Goal: Contribute content: Contribute content

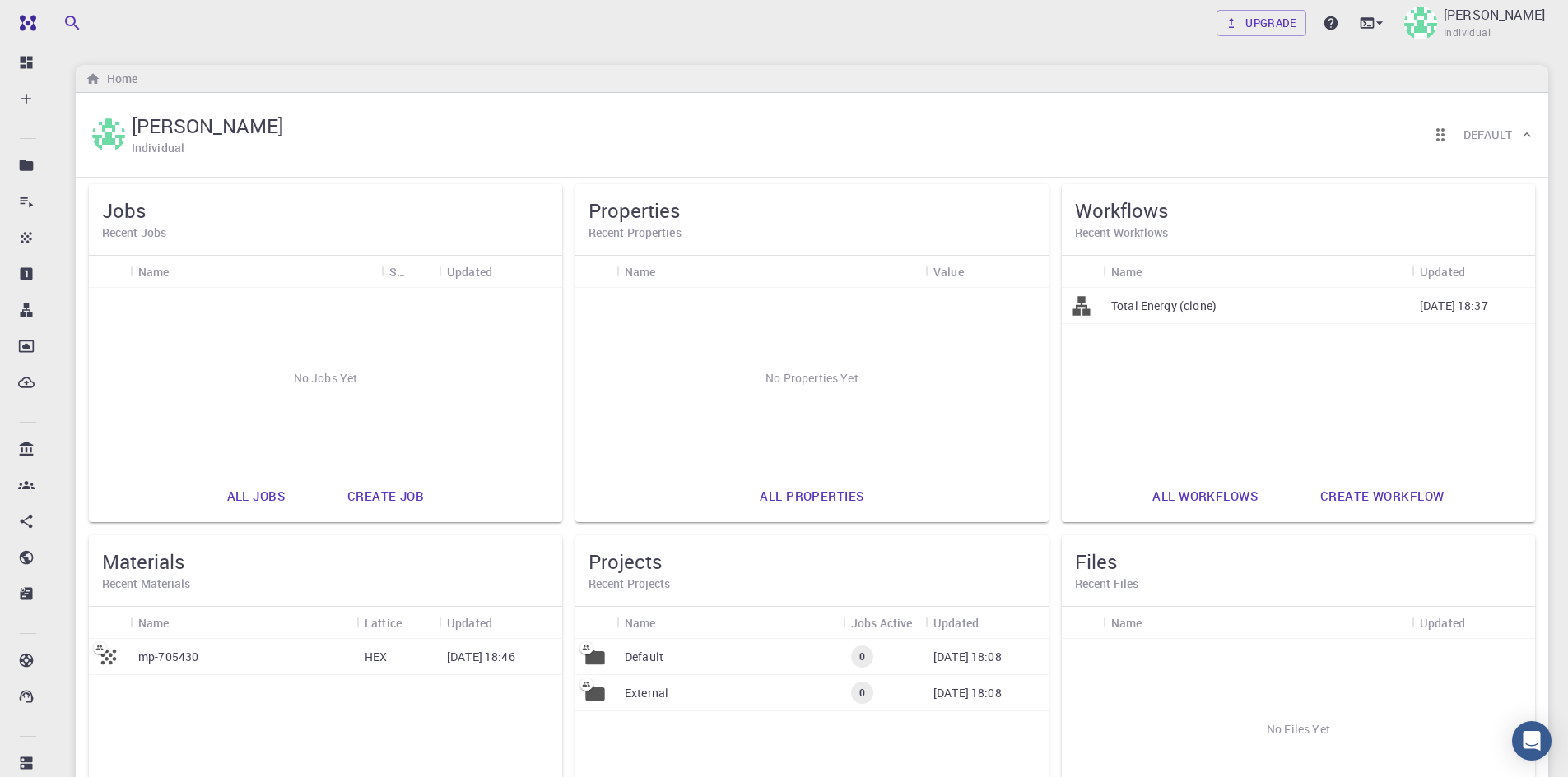
click at [1186, 312] on p "Total Energy (clone)" at bounding box center [1163, 306] width 105 height 16
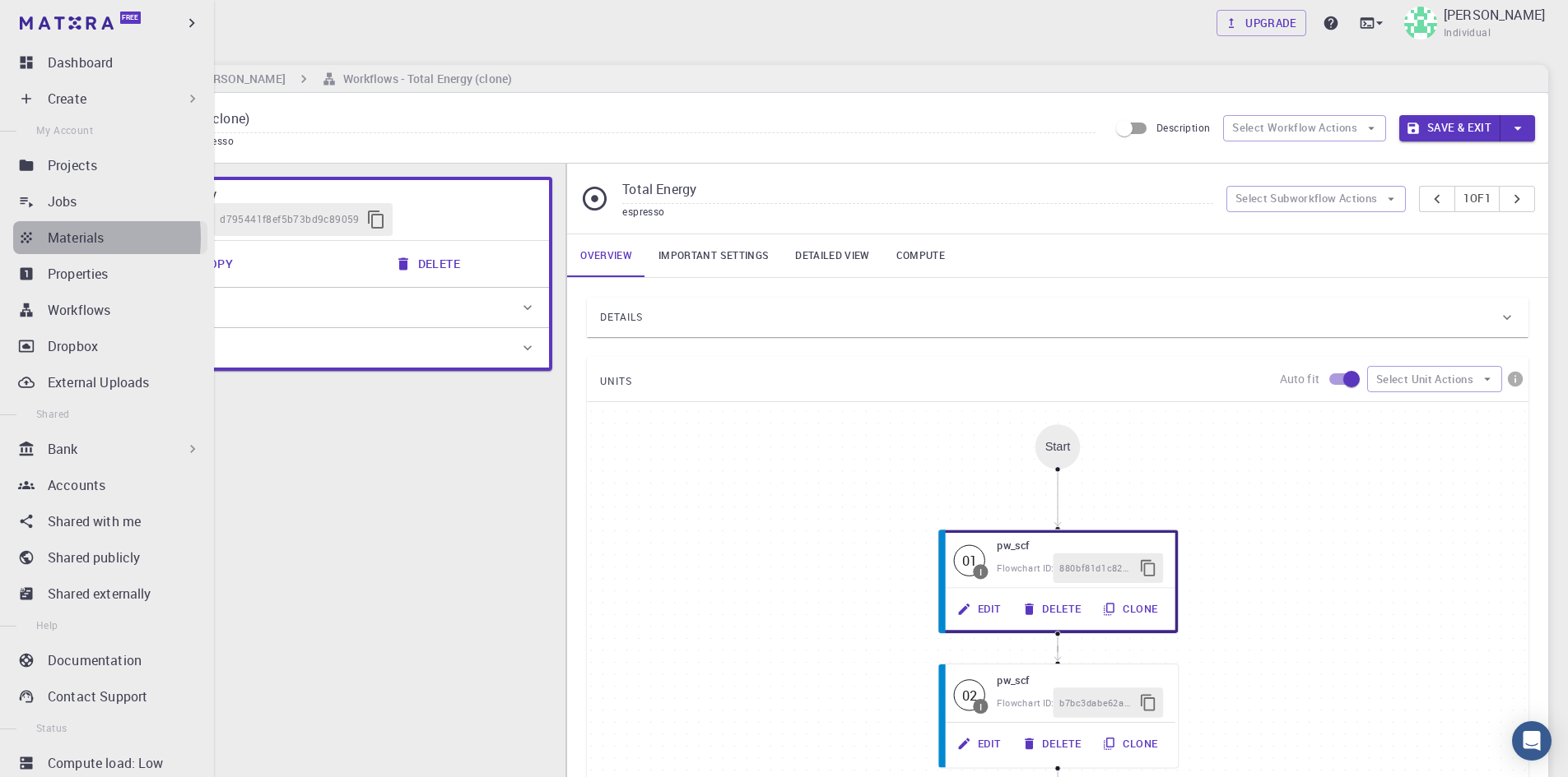
click at [42, 238] on link "Materials" at bounding box center [110, 237] width 194 height 33
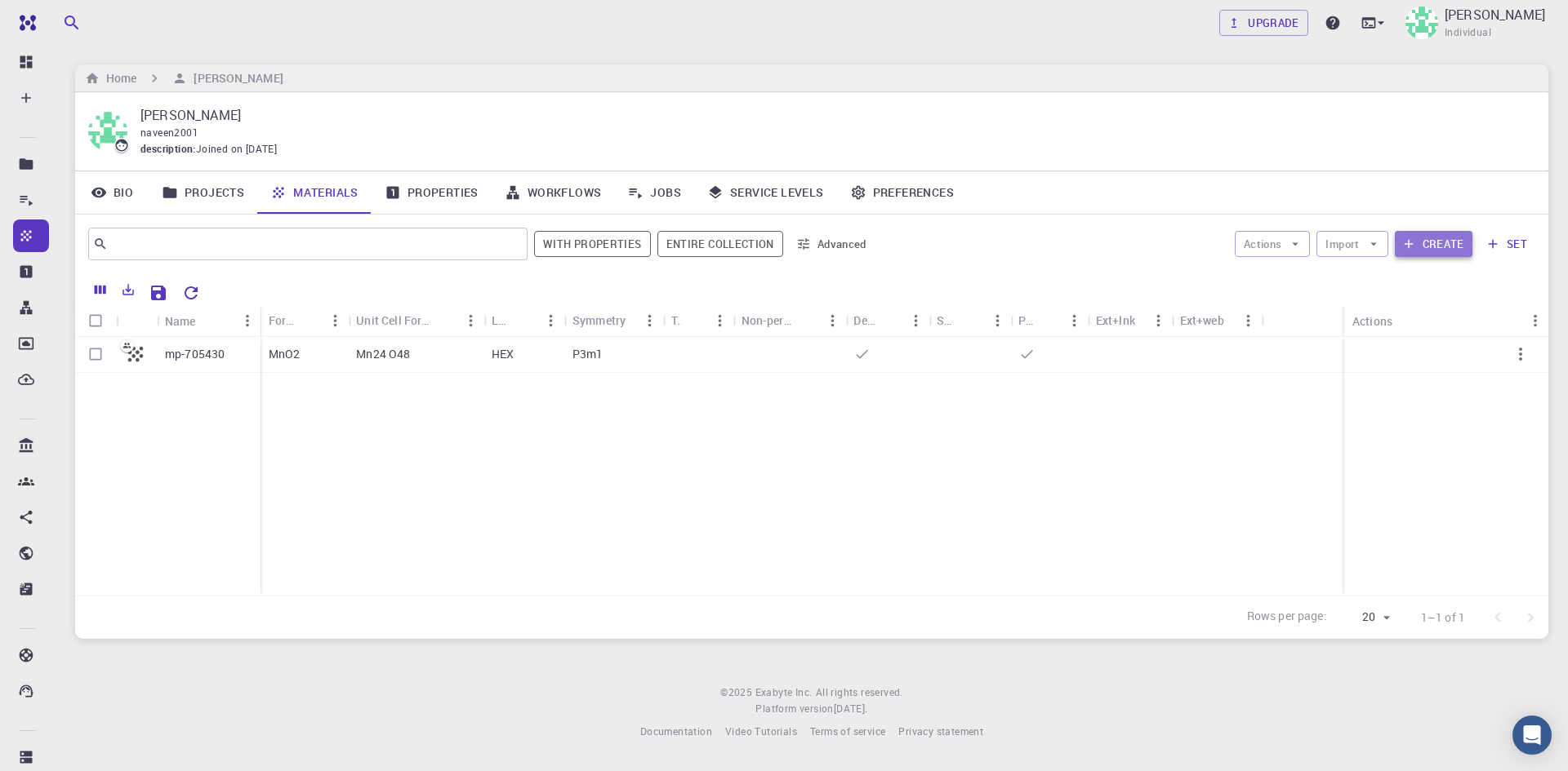
click at [1423, 237] on button "Create" at bounding box center [1433, 244] width 78 height 26
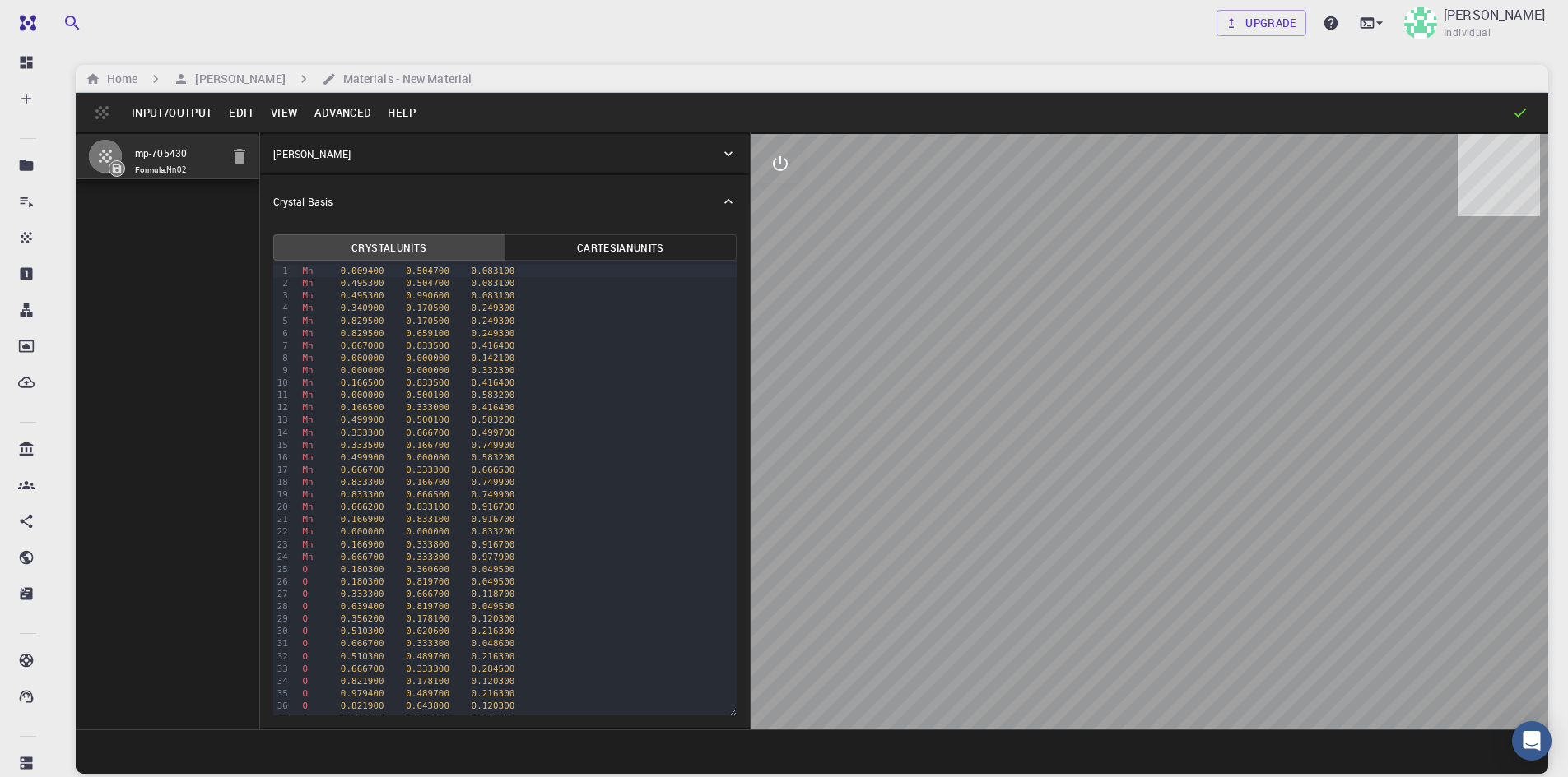
click at [244, 116] on button "Edit" at bounding box center [241, 113] width 42 height 26
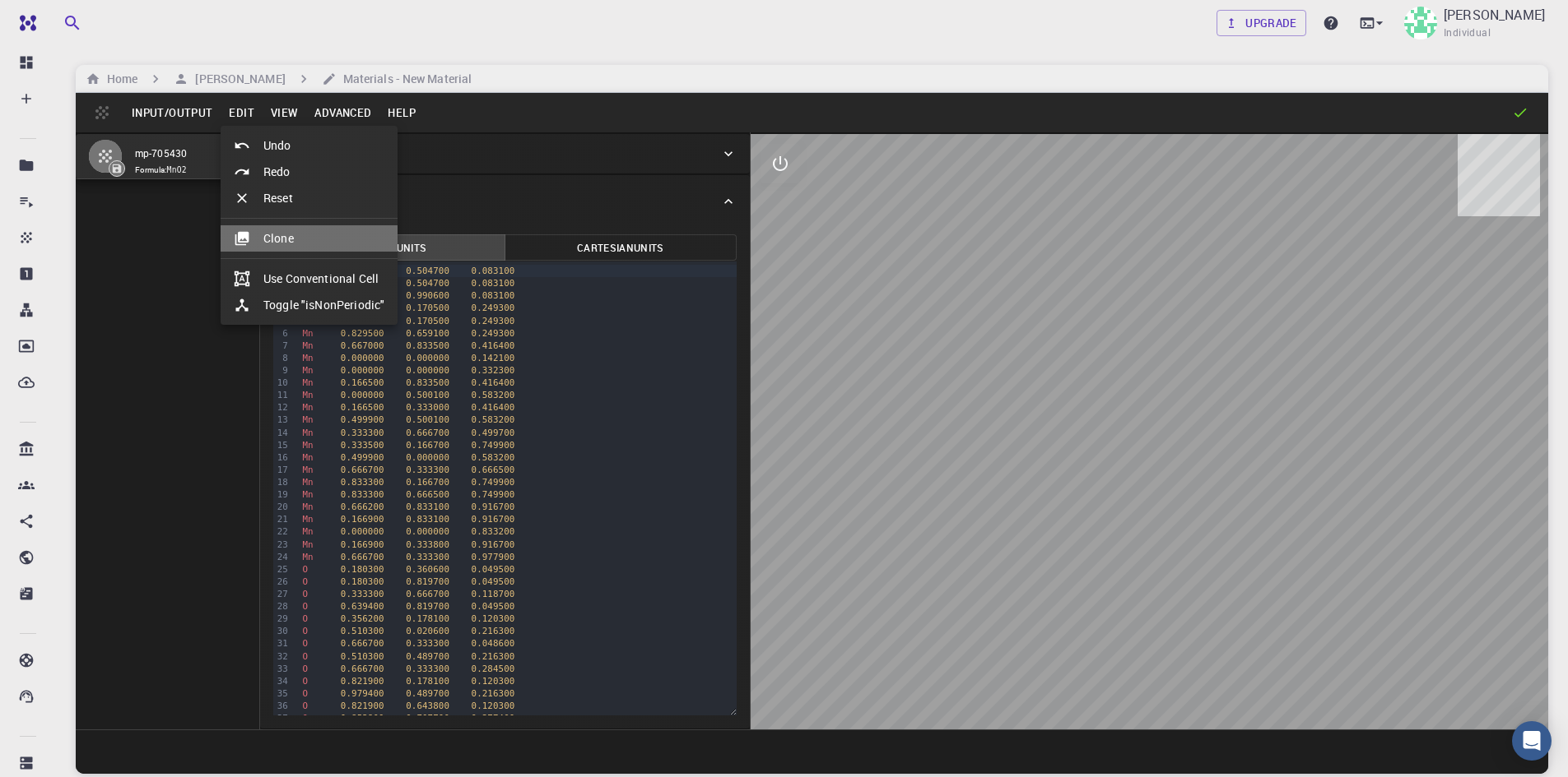
click at [315, 243] on li "Clone" at bounding box center [309, 239] width 177 height 26
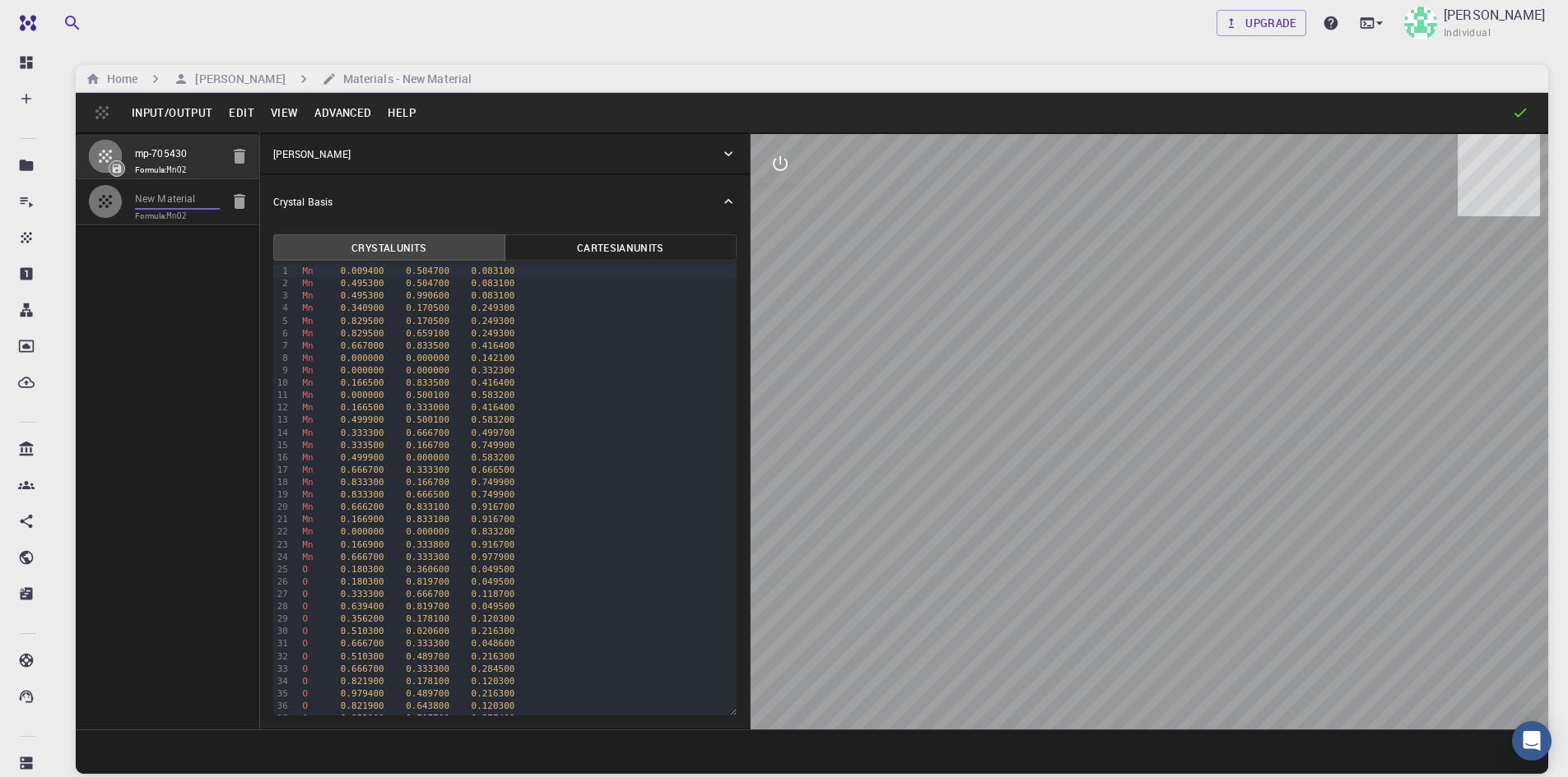
click at [191, 194] on input "New Material" at bounding box center [177, 199] width 85 height 19
drag, startPoint x: 194, startPoint y: 194, endPoint x: 124, endPoint y: 190, distance: 70.1
click at [124, 190] on li "New Material Formula: MnO2" at bounding box center [167, 202] width 184 height 45
type input "Mn8O16"
click at [145, 246] on div "mp-705430 Formula: MnO2 Mn8O16 Formula: MnO2" at bounding box center [168, 431] width 184 height 597
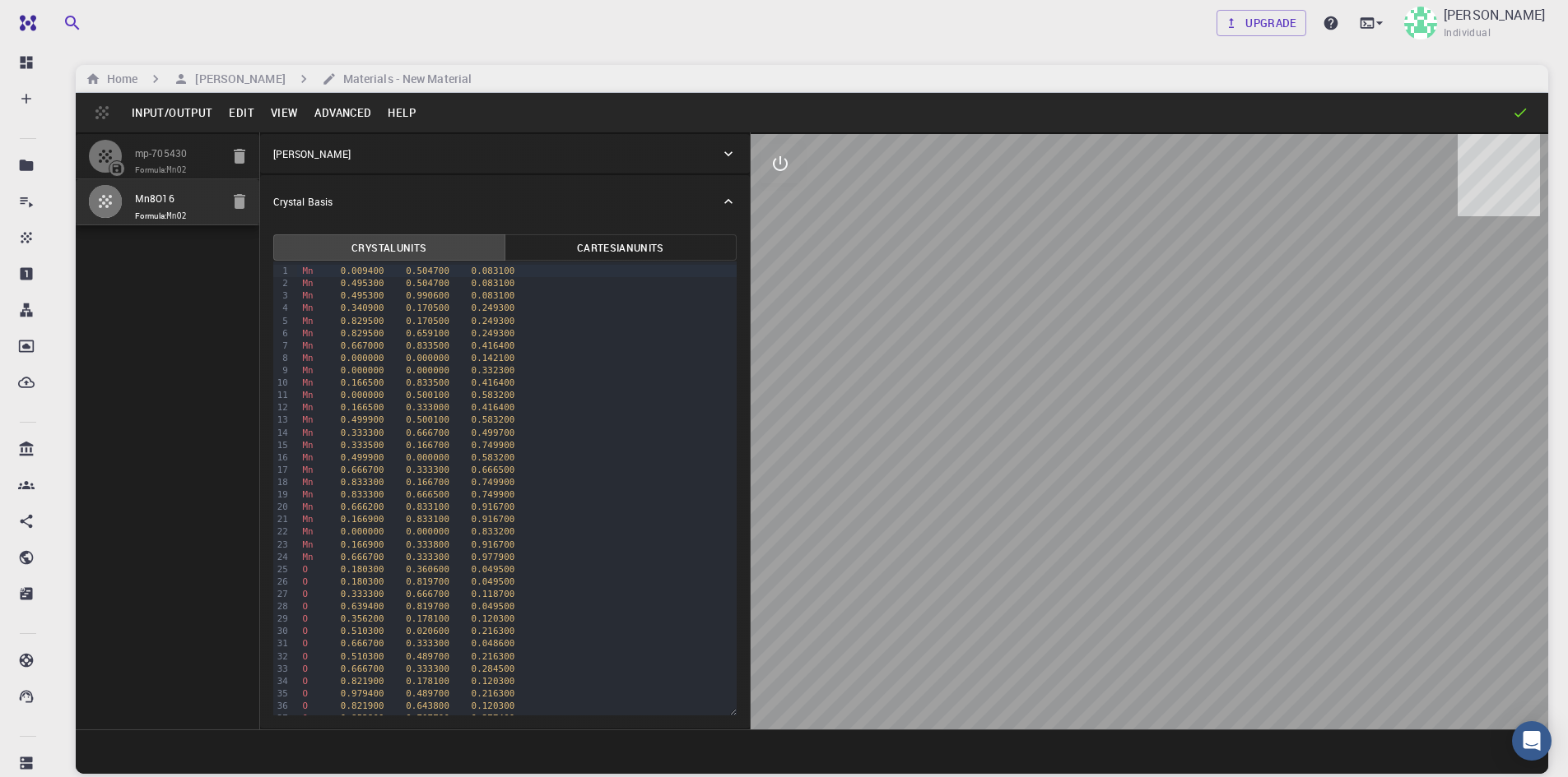
click at [167, 209] on input "Mn8O16" at bounding box center [177, 199] width 85 height 19
click at [199, 214] on span "Formula: MnO2" at bounding box center [177, 216] width 85 height 13
click at [358, 292] on span "0.495300" at bounding box center [362, 295] width 43 height 10
click at [370, 285] on span "0.495300" at bounding box center [362, 283] width 43 height 10
click at [177, 201] on input "Mn8O16" at bounding box center [177, 199] width 85 height 19
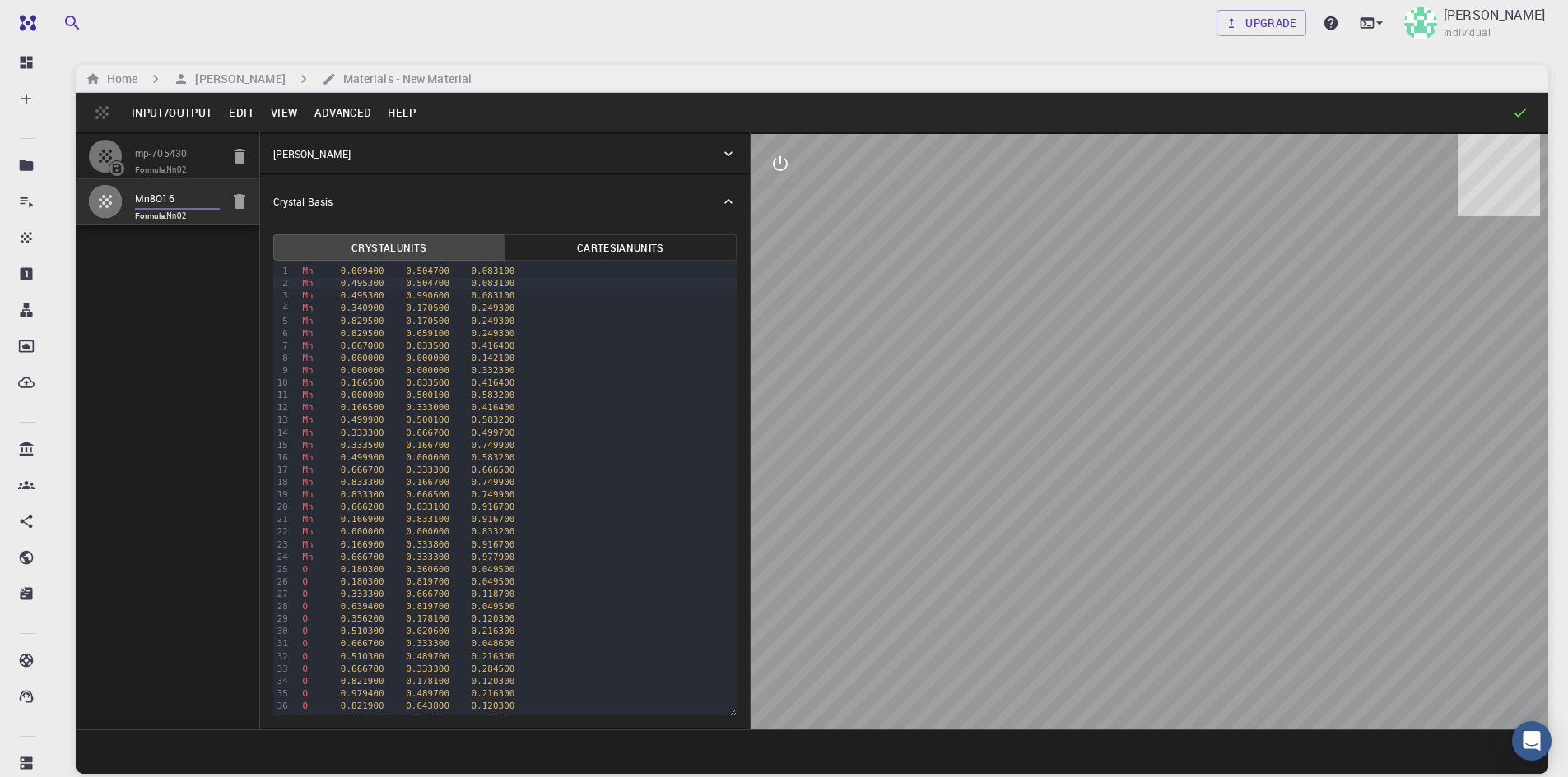
click at [350, 332] on span "0.829500" at bounding box center [362, 333] width 43 height 10
click at [183, 196] on input "Mn8O16" at bounding box center [177, 199] width 85 height 19
click at [623, 245] on button "Cartesian Units" at bounding box center [620, 247] width 232 height 26
click at [433, 297] on span "5.017000" at bounding box center [427, 295] width 43 height 10
click at [415, 283] on span "2.556200" at bounding box center [427, 283] width 43 height 10
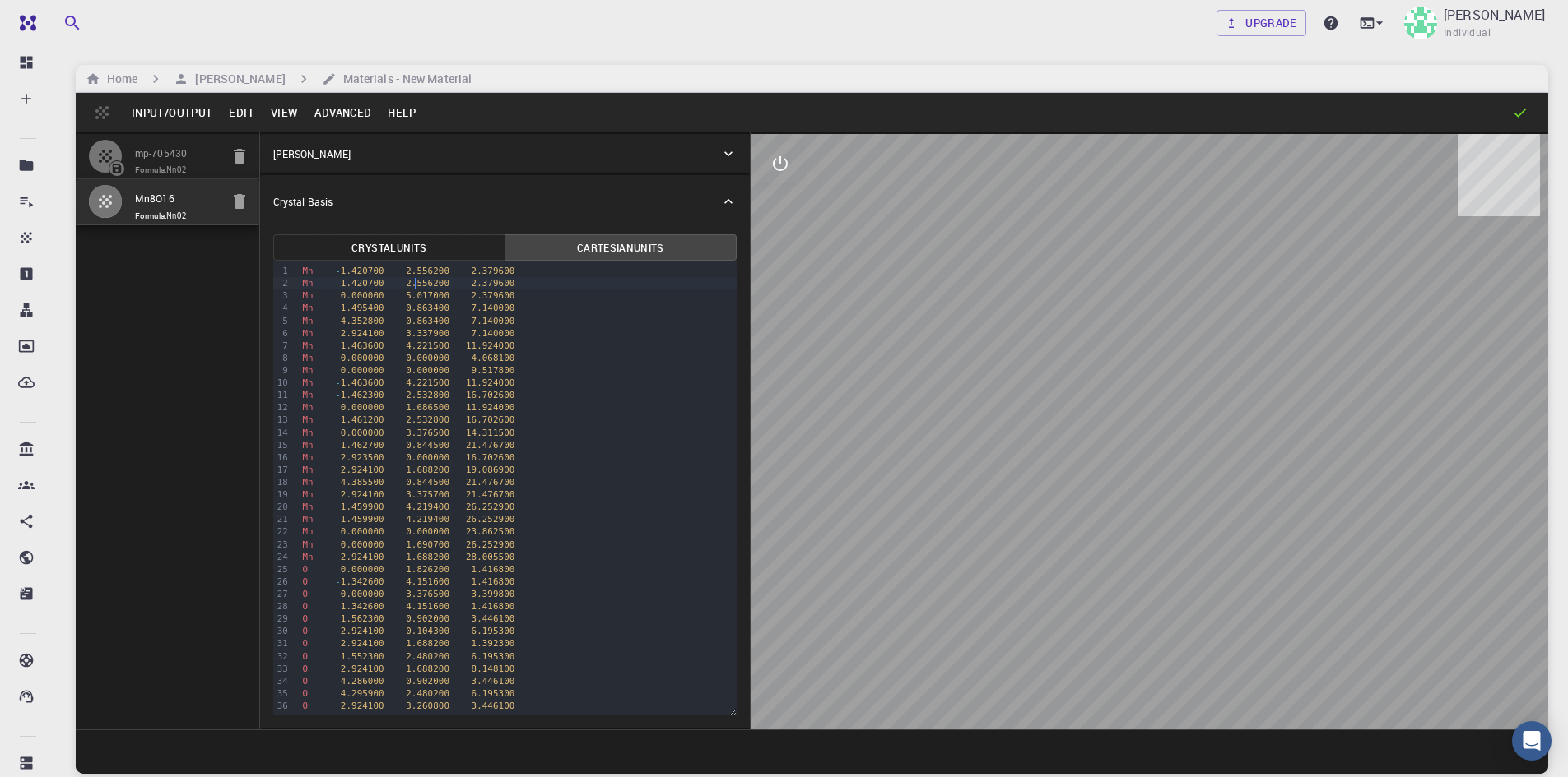
click at [386, 247] on button "Crystal Units" at bounding box center [389, 247] width 232 height 26
click at [503, 141] on div "[PERSON_NAME]" at bounding box center [504, 154] width 489 height 40
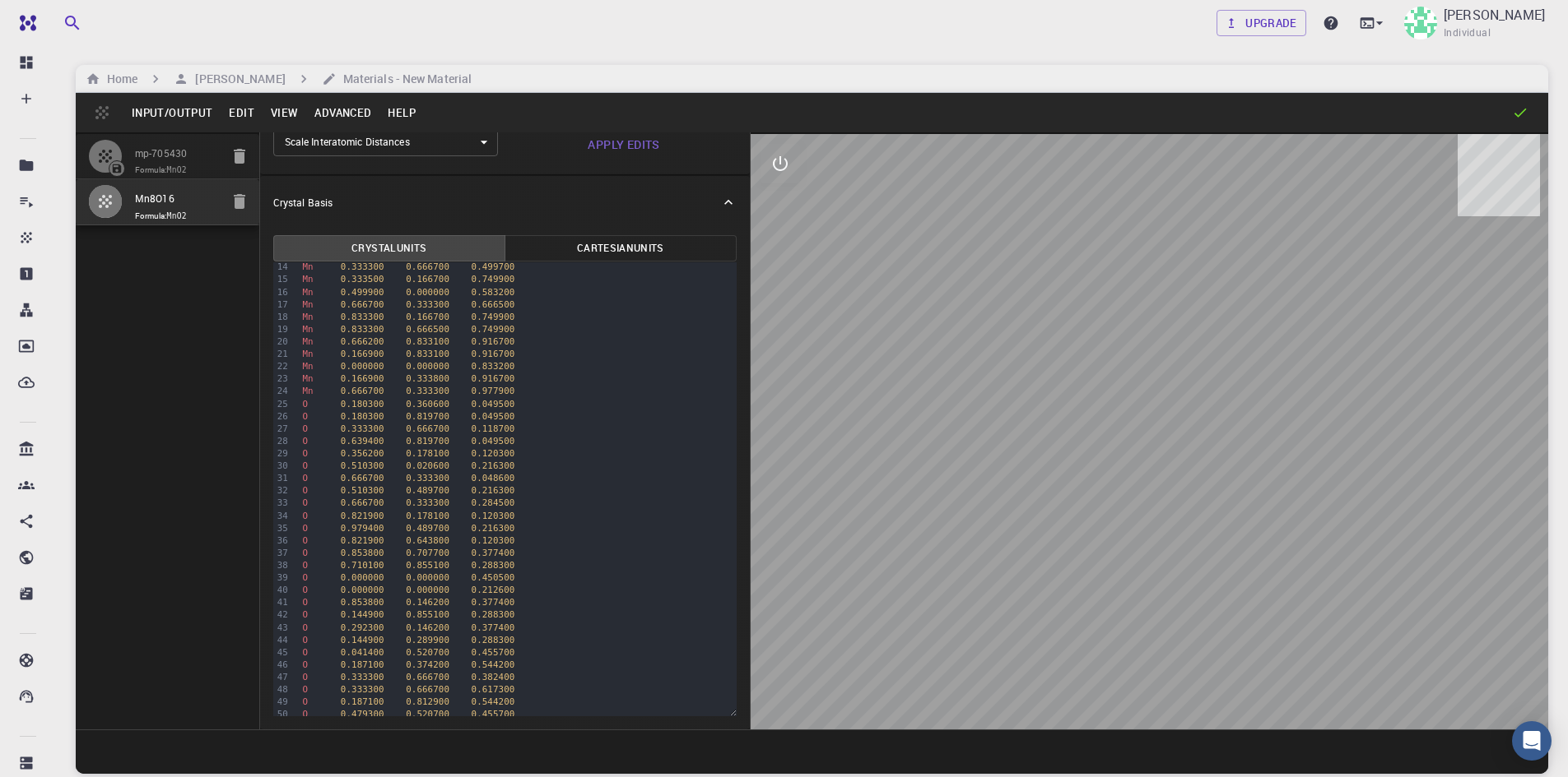
scroll to position [329, 0]
click at [448, 416] on div "O 0.000000 0.000000 0.450500" at bounding box center [517, 415] width 439 height 12
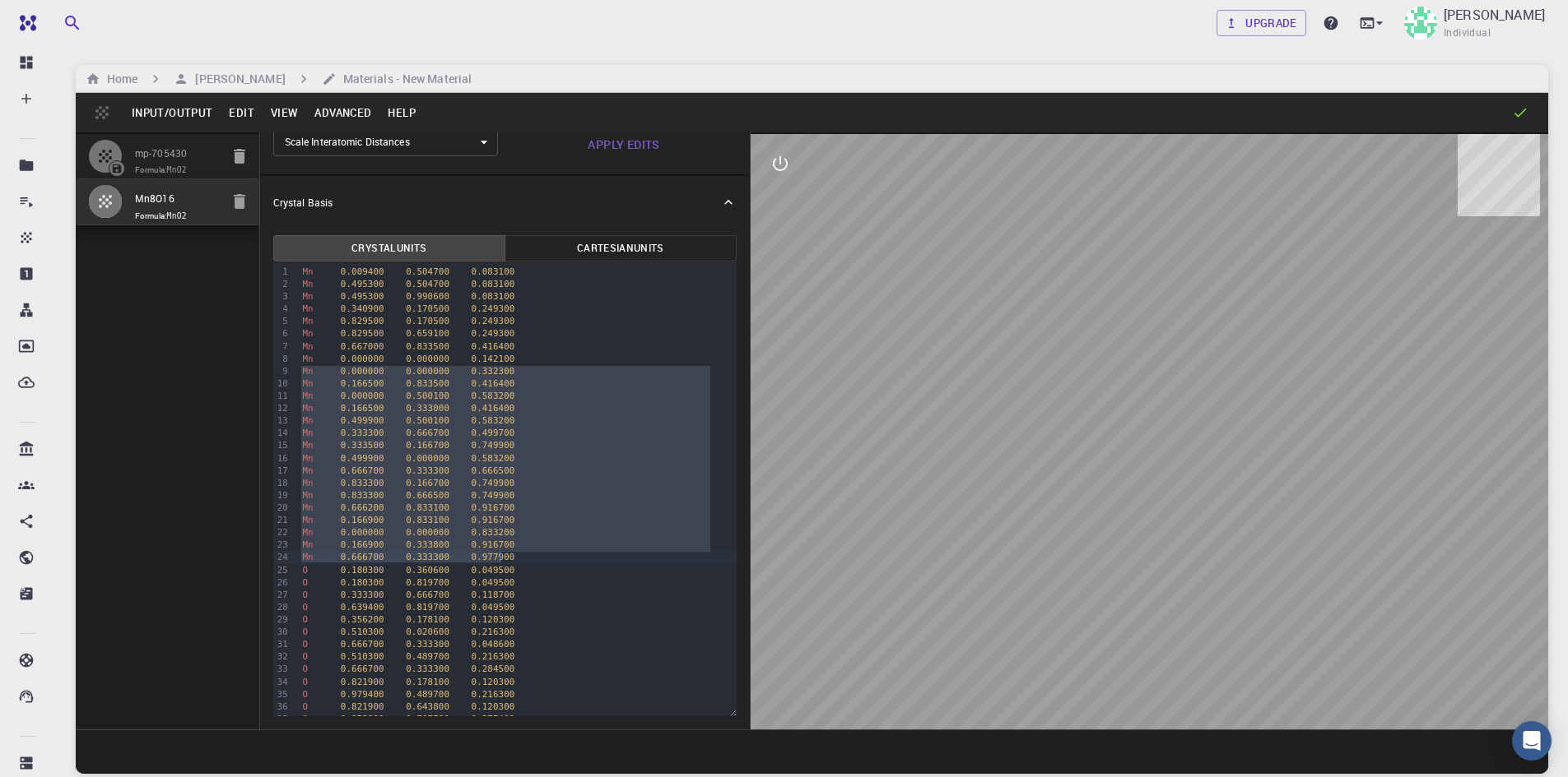
drag, startPoint x: 298, startPoint y: 368, endPoint x: 506, endPoint y: 559, distance: 282.4
click at [506, 559] on div "Mn 0.009400 0.504700 0.083100 Mn 0.495300 0.504700 0.083100 Mn 0.495300 0.99060…" at bounding box center [517, 719] width 439 height 913
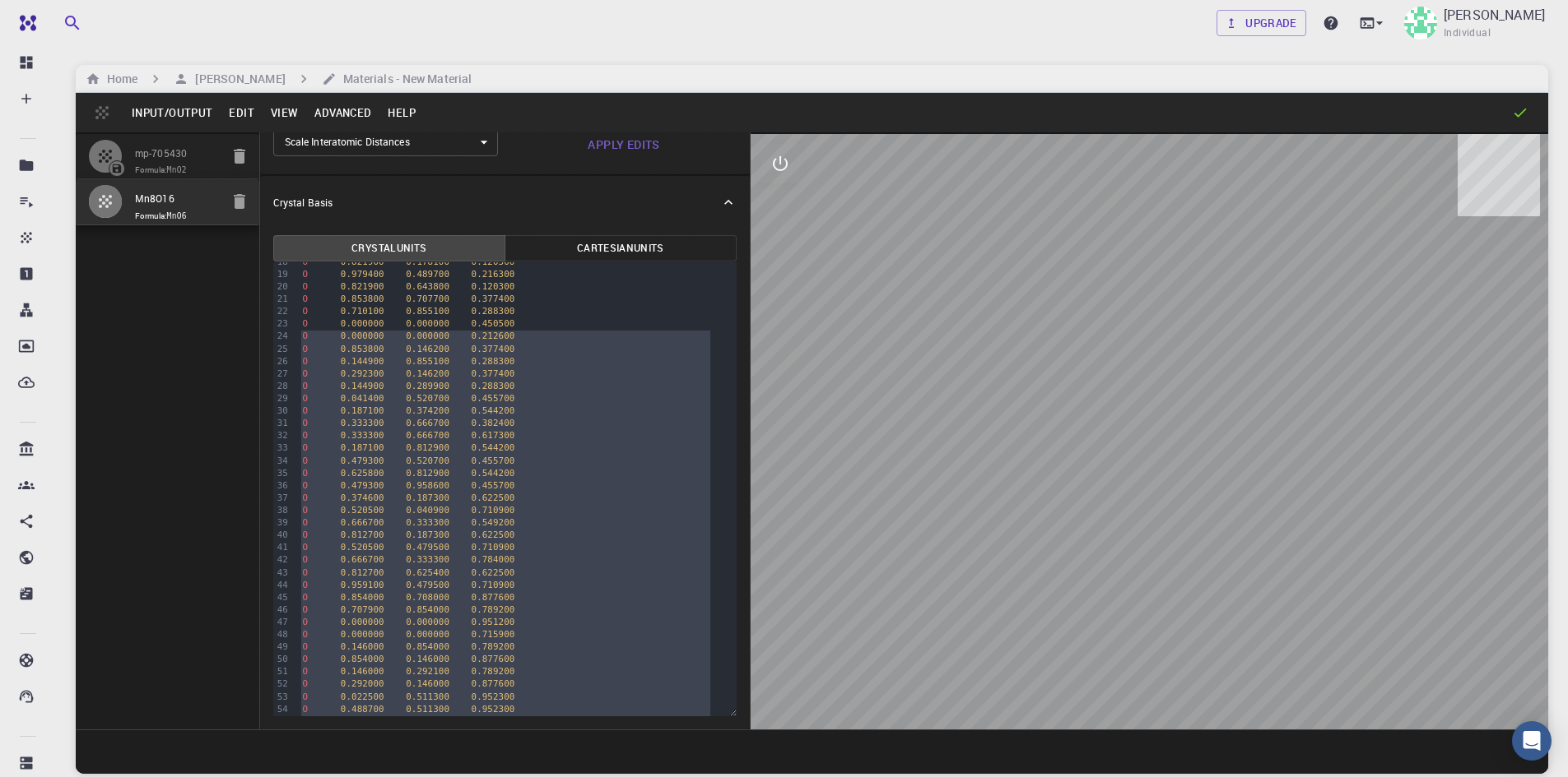
scroll to position [261, 0]
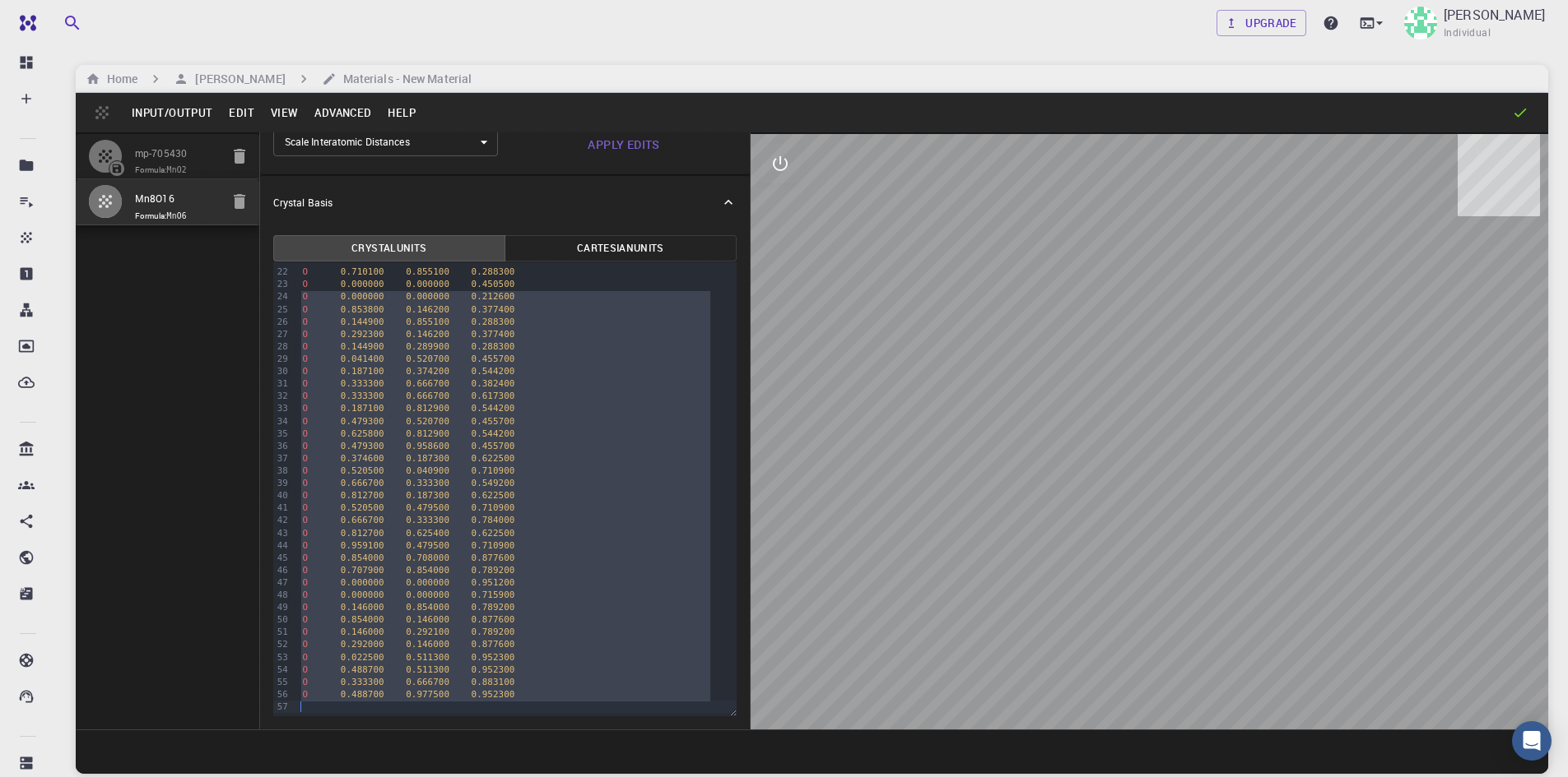
drag, startPoint x: 300, startPoint y: 395, endPoint x: 462, endPoint y: 737, distance: 378.4
click at [462, 737] on div "Input/Output Edit View Advanced Help mp-705430 Formula: MnO2 Mn8O16 Formula: Mn…" at bounding box center [811, 434] width 1472 height 681
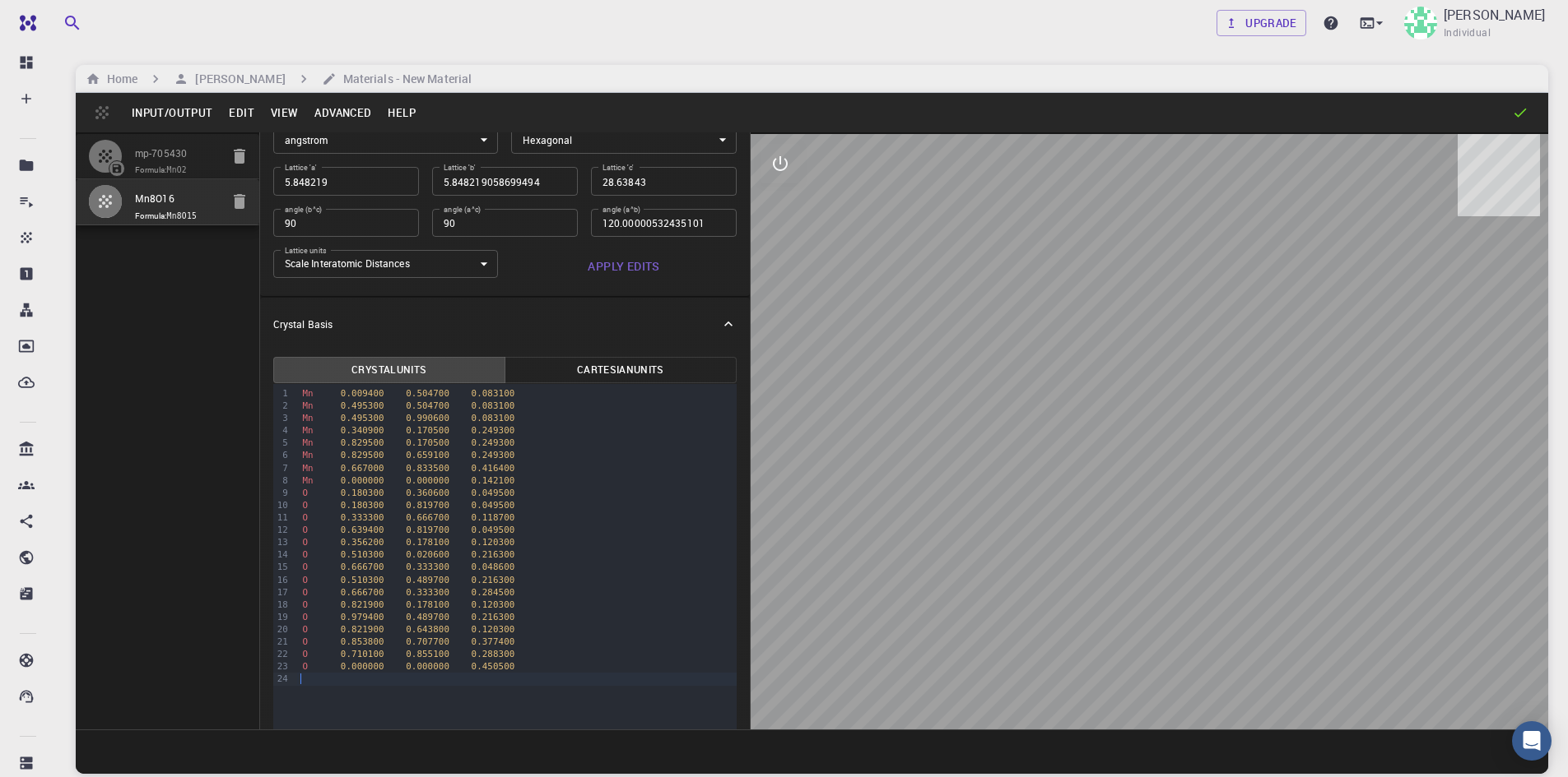
scroll to position [165, 0]
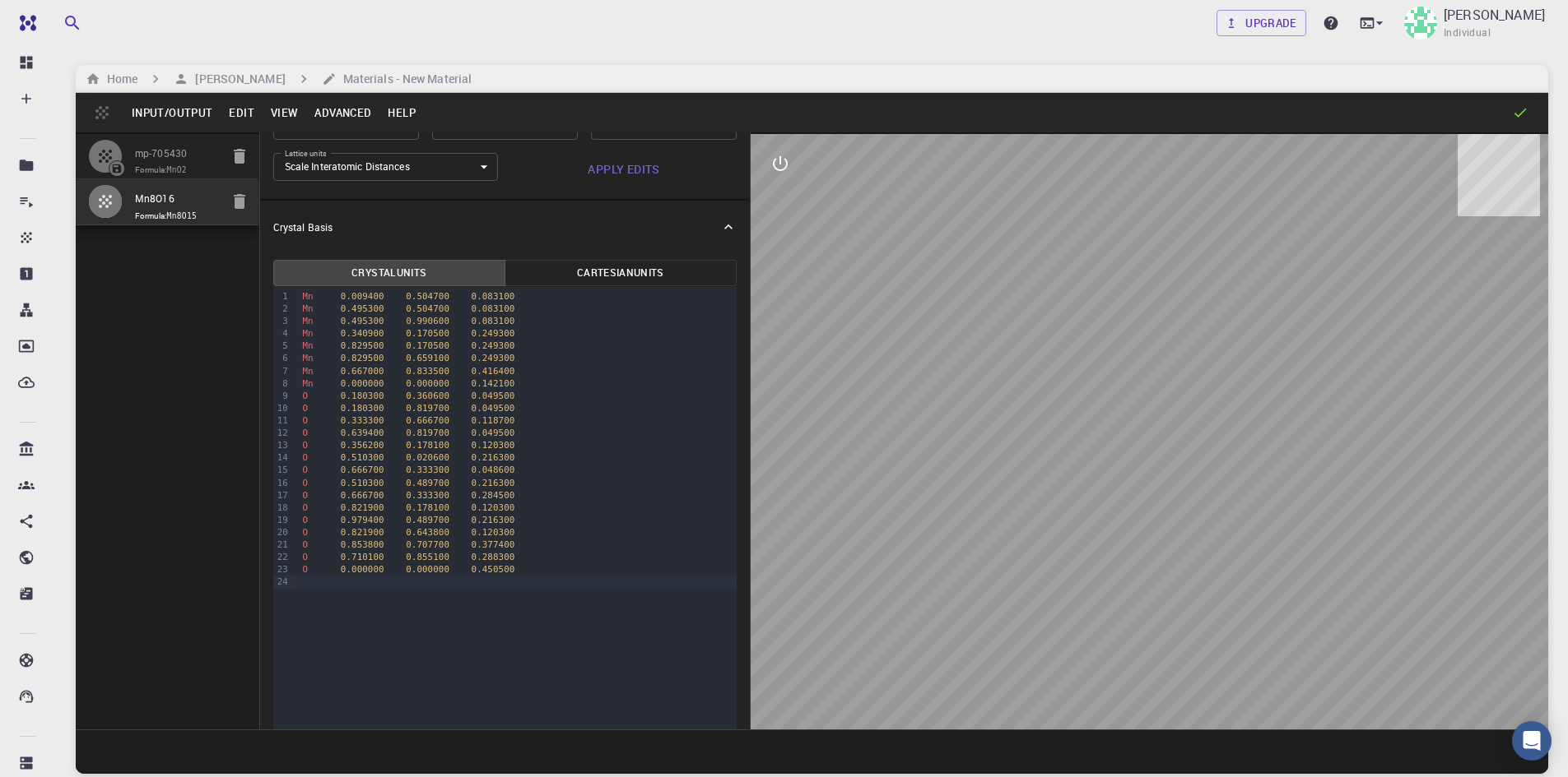
click at [537, 259] on div "Crystal Units Cartesian Units" at bounding box center [504, 272] width 464 height 27
click at [596, 275] on button "Cartesian Units" at bounding box center [620, 273] width 232 height 26
click at [442, 278] on button "Crystal Units" at bounding box center [389, 273] width 232 height 26
click at [1132, 484] on div at bounding box center [1148, 432] width 797 height 595
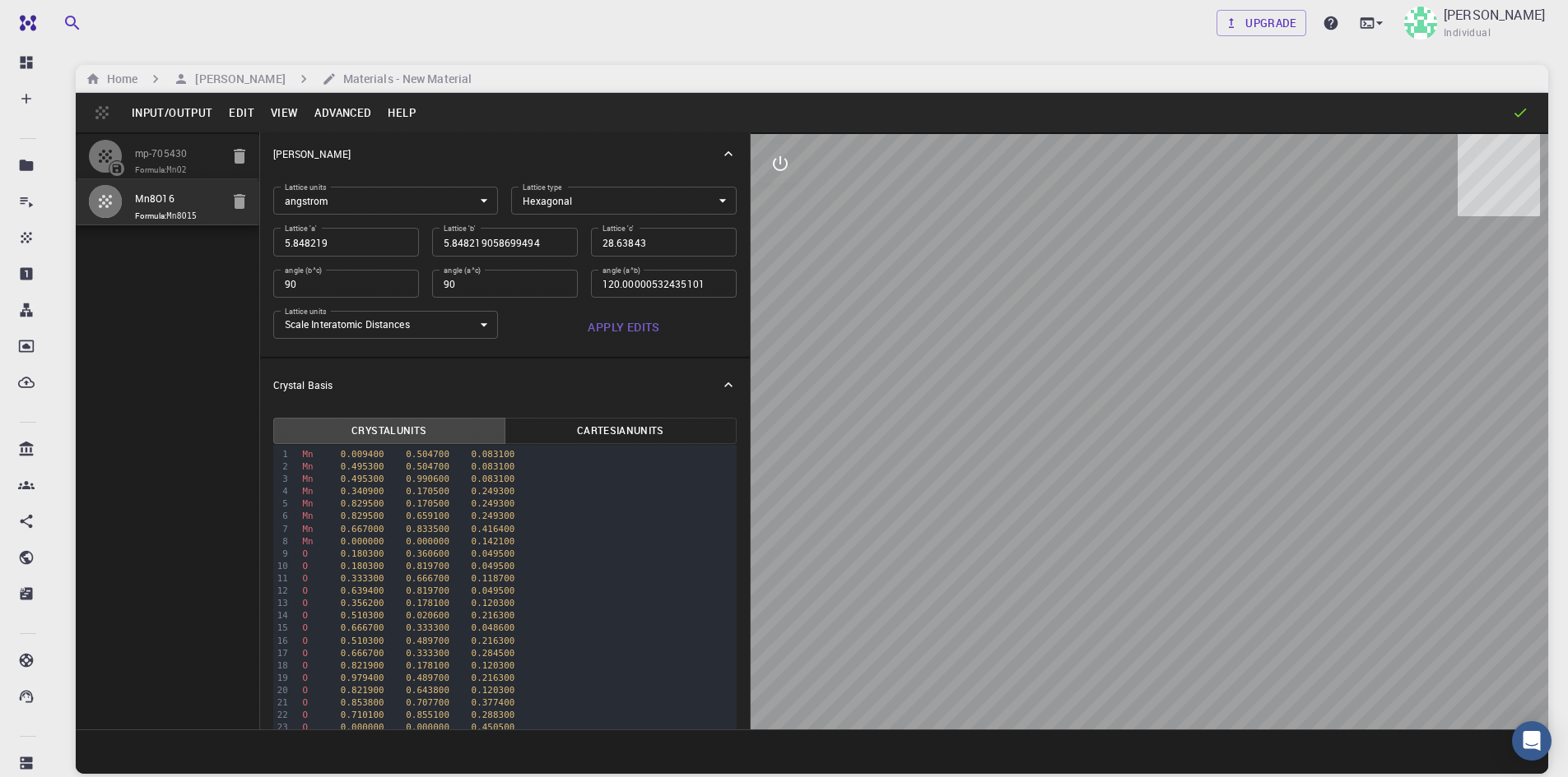
scroll to position [0, 0]
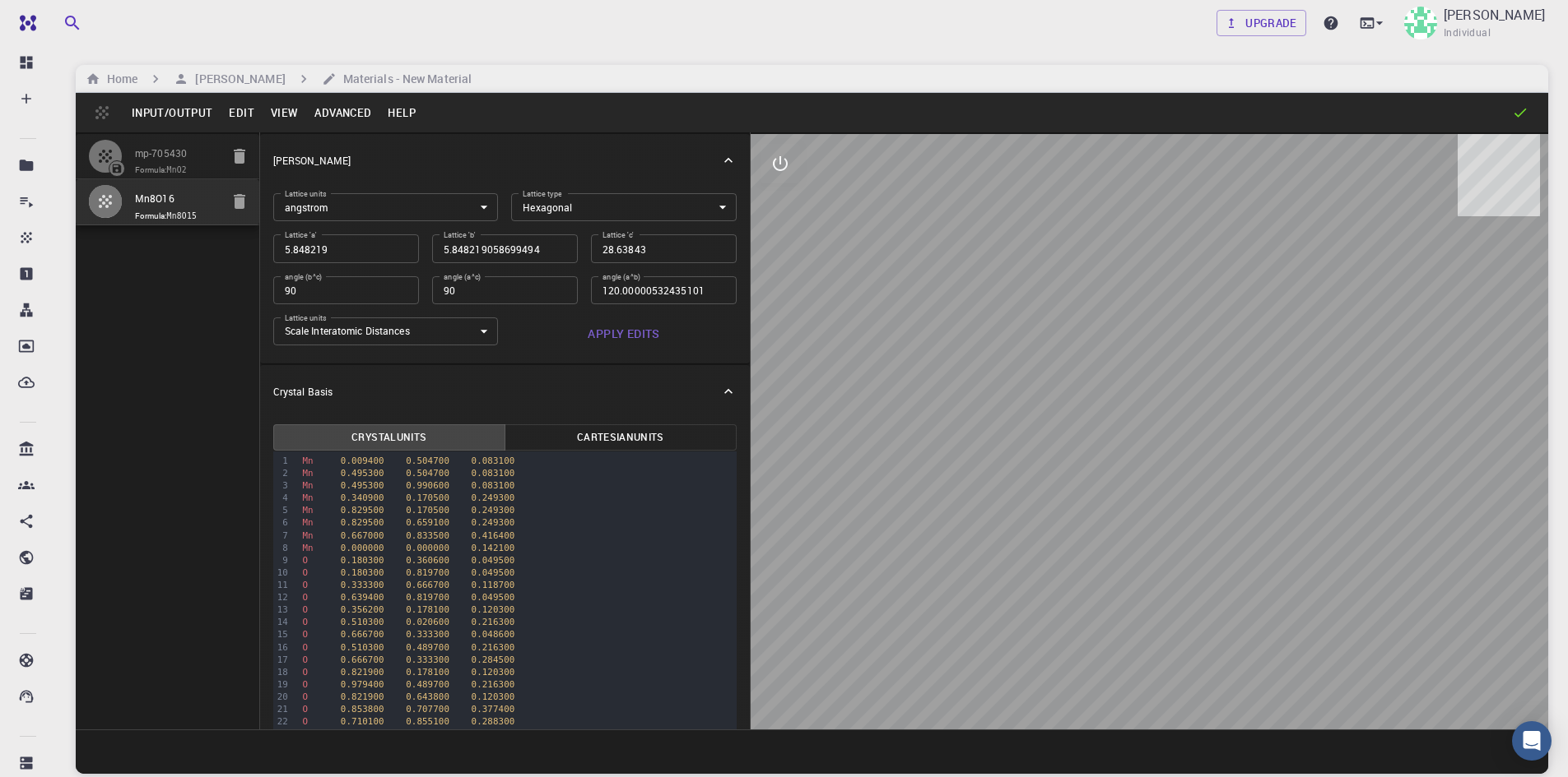
click at [471, 332] on body "Free Dashboard Create New Job New Material Create Material Upload File Import f…" at bounding box center [784, 451] width 1568 height 902
click at [470, 332] on div at bounding box center [784, 388] width 1568 height 777
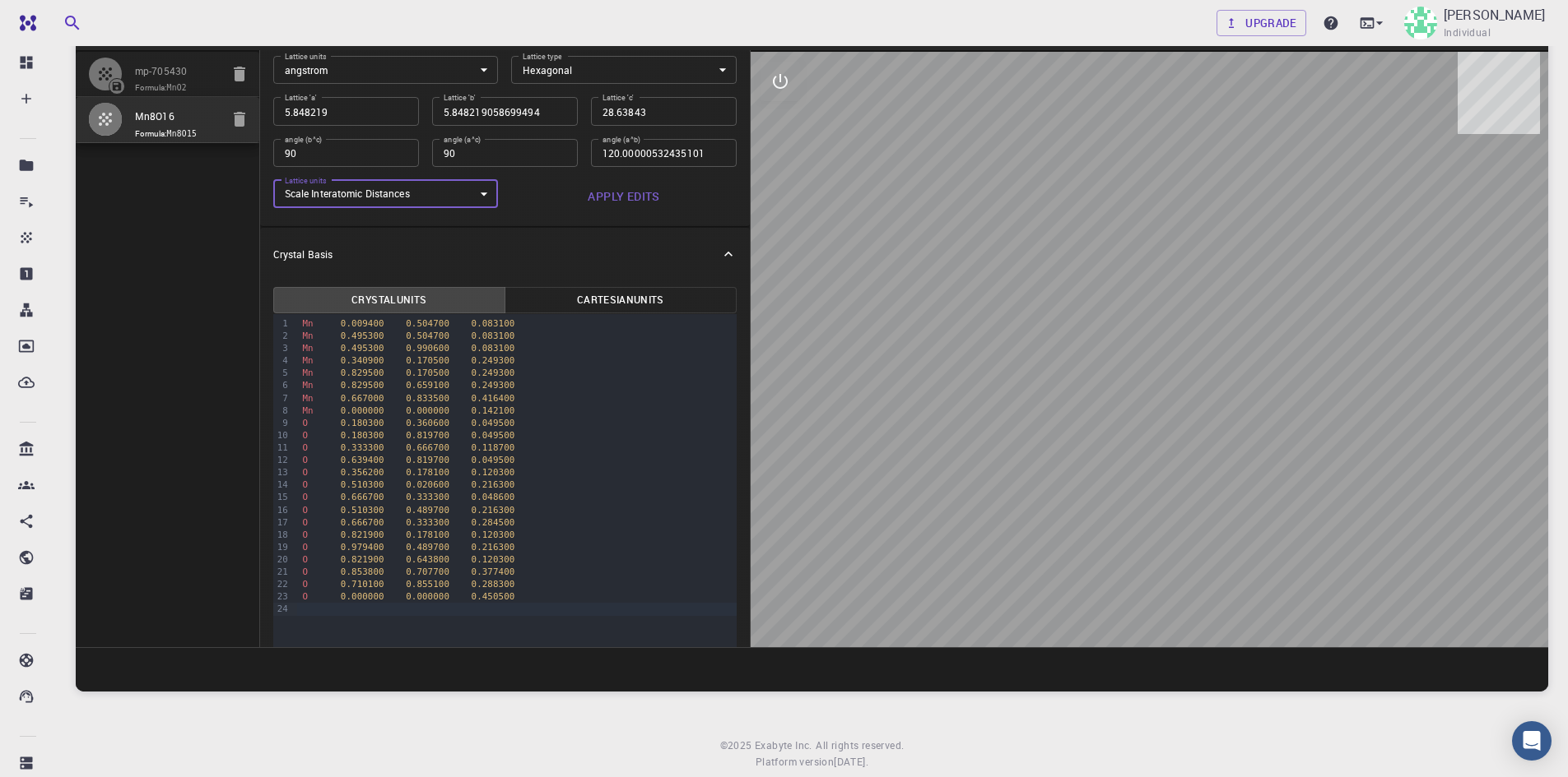
scroll to position [82, 0]
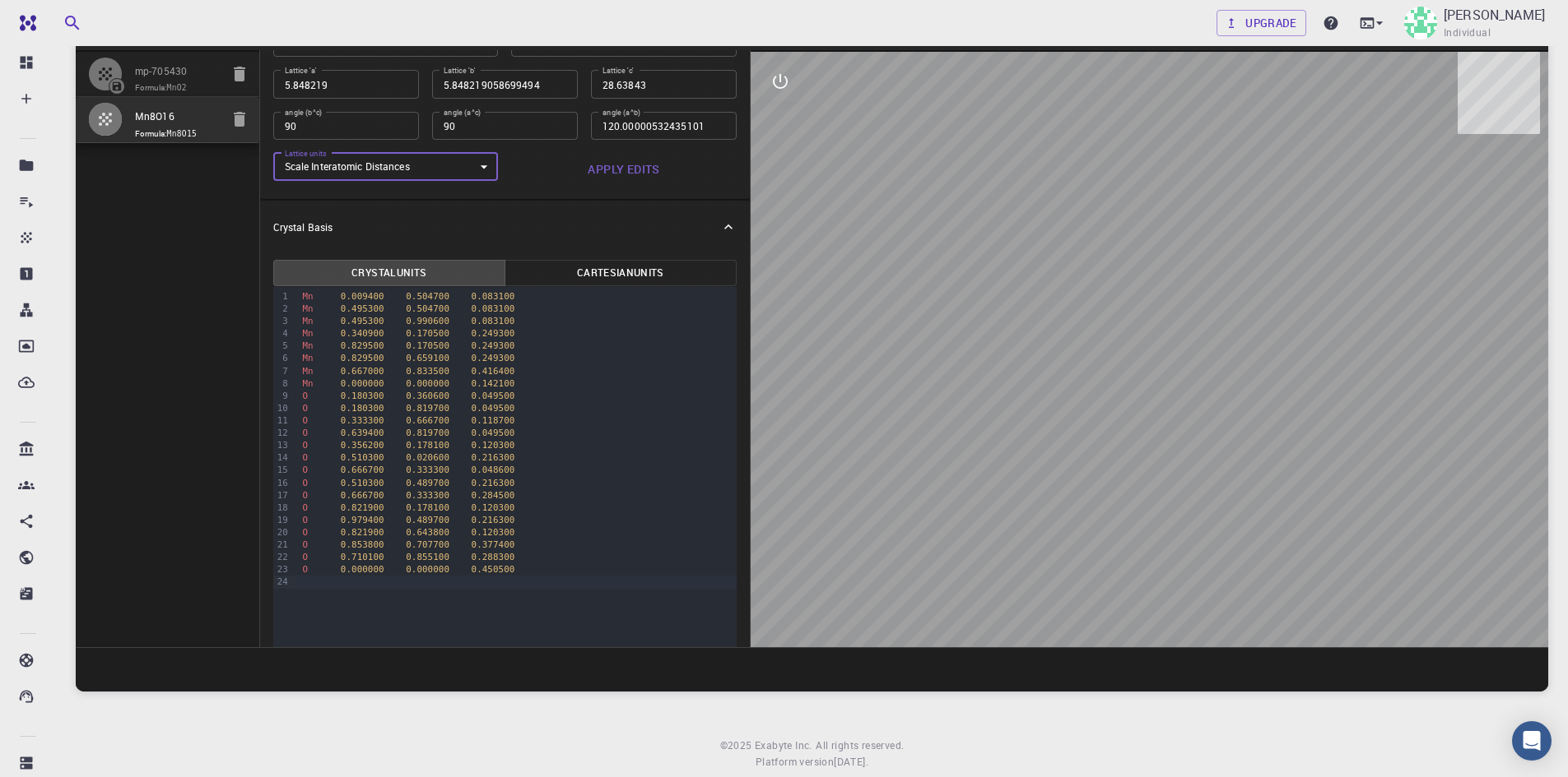
click at [341, 369] on span "0.667000" at bounding box center [362, 371] width 43 height 10
click at [193, 132] on code "Mn8O15" at bounding box center [182, 134] width 30 height 9
click at [195, 132] on code "Mn8O15" at bounding box center [182, 134] width 30 height 9
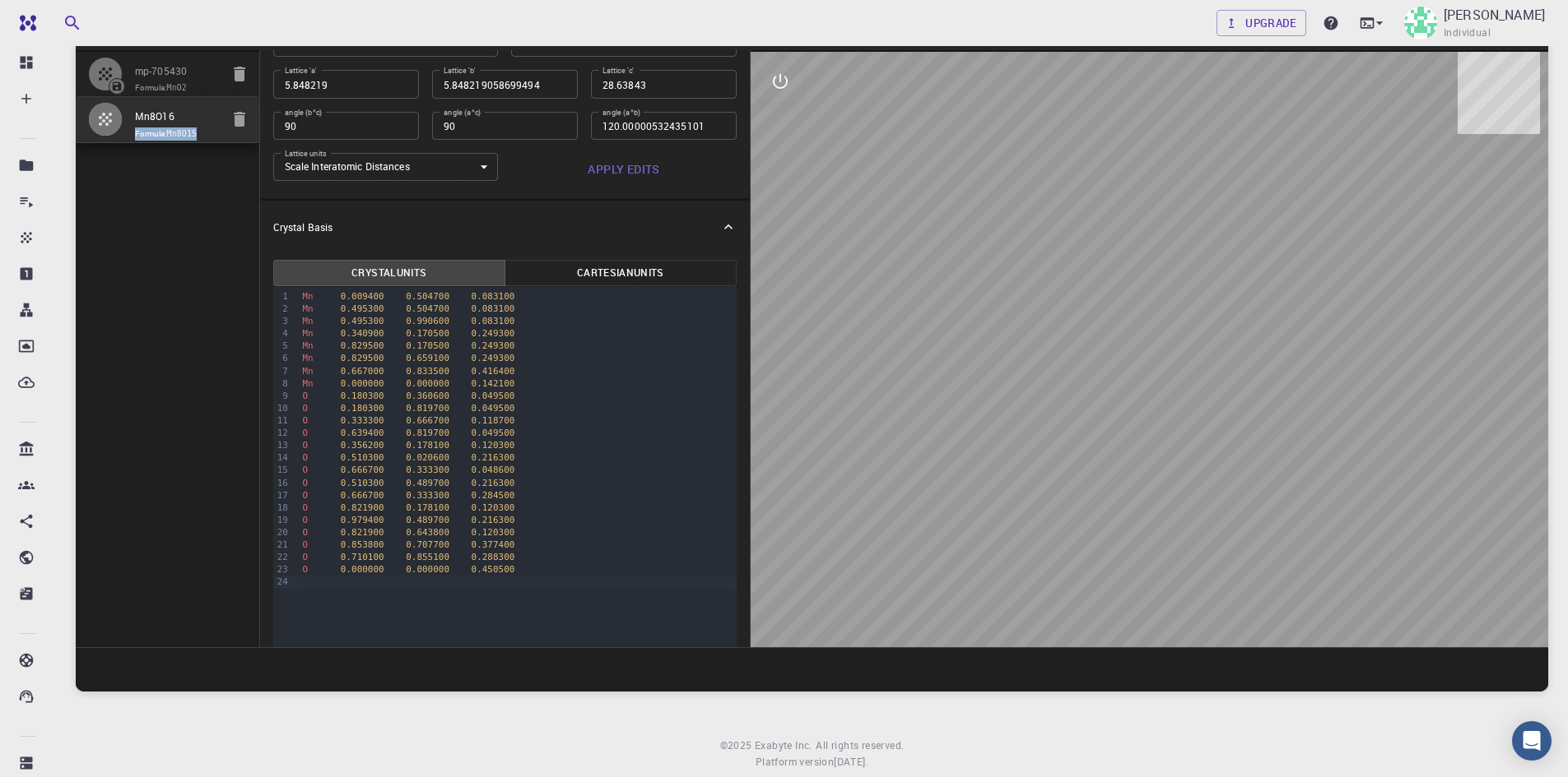
click at [195, 132] on code "Mn8O15" at bounding box center [182, 134] width 30 height 9
click at [193, 133] on code "Mn8O15" at bounding box center [182, 134] width 30 height 9
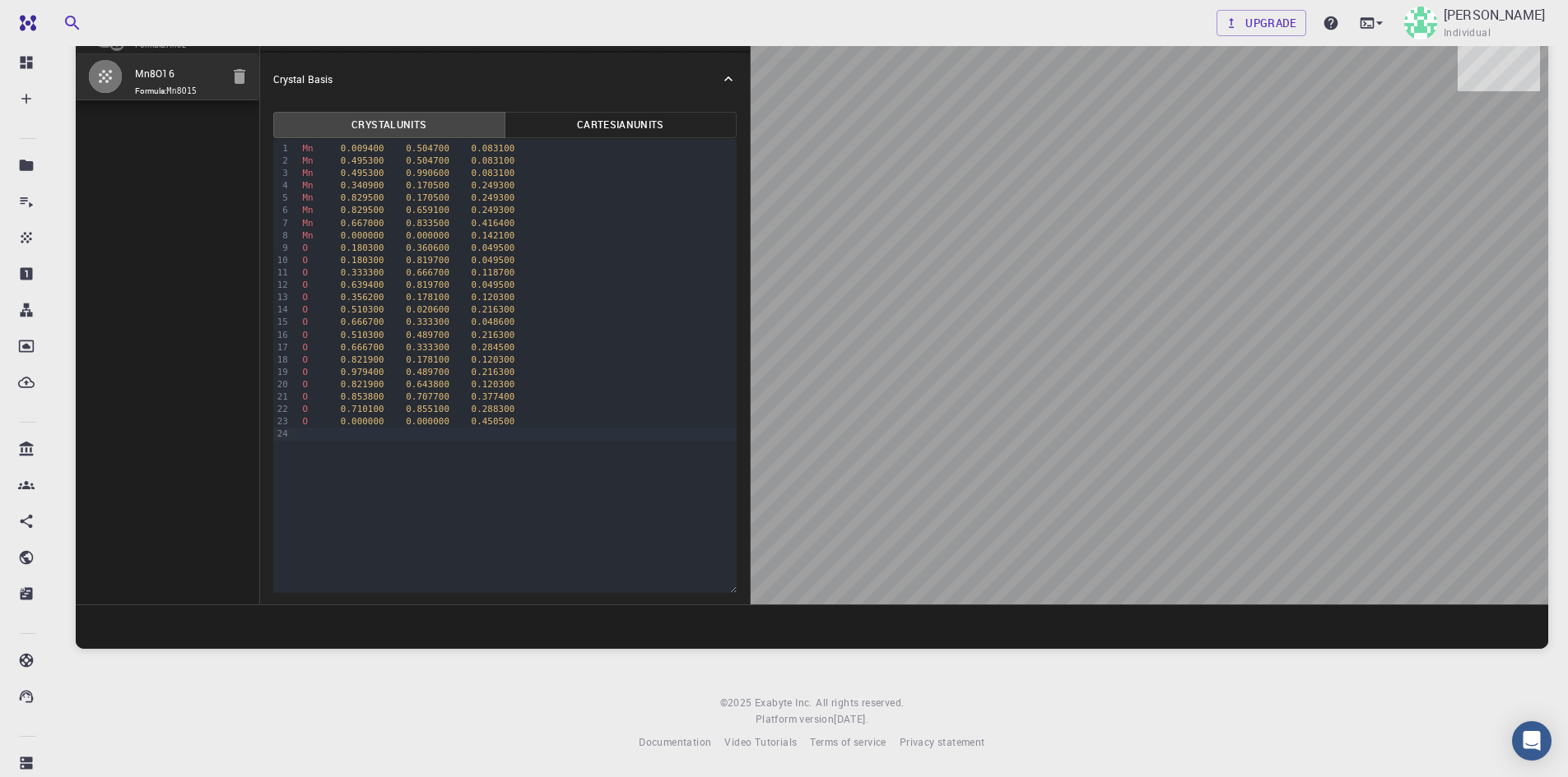
scroll to position [189, 0]
click at [311, 433] on div at bounding box center [517, 432] width 439 height 12
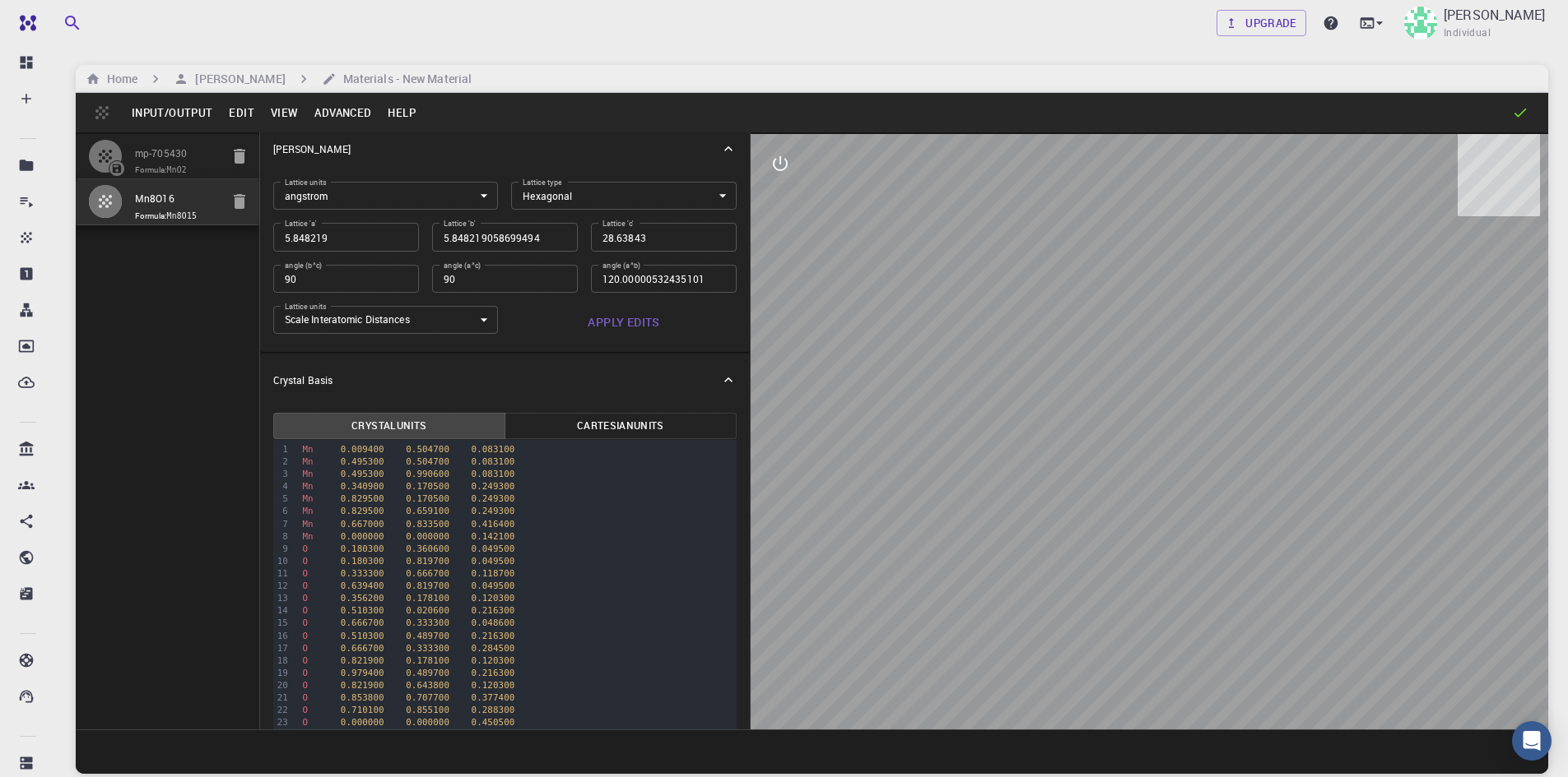
scroll to position [0, 0]
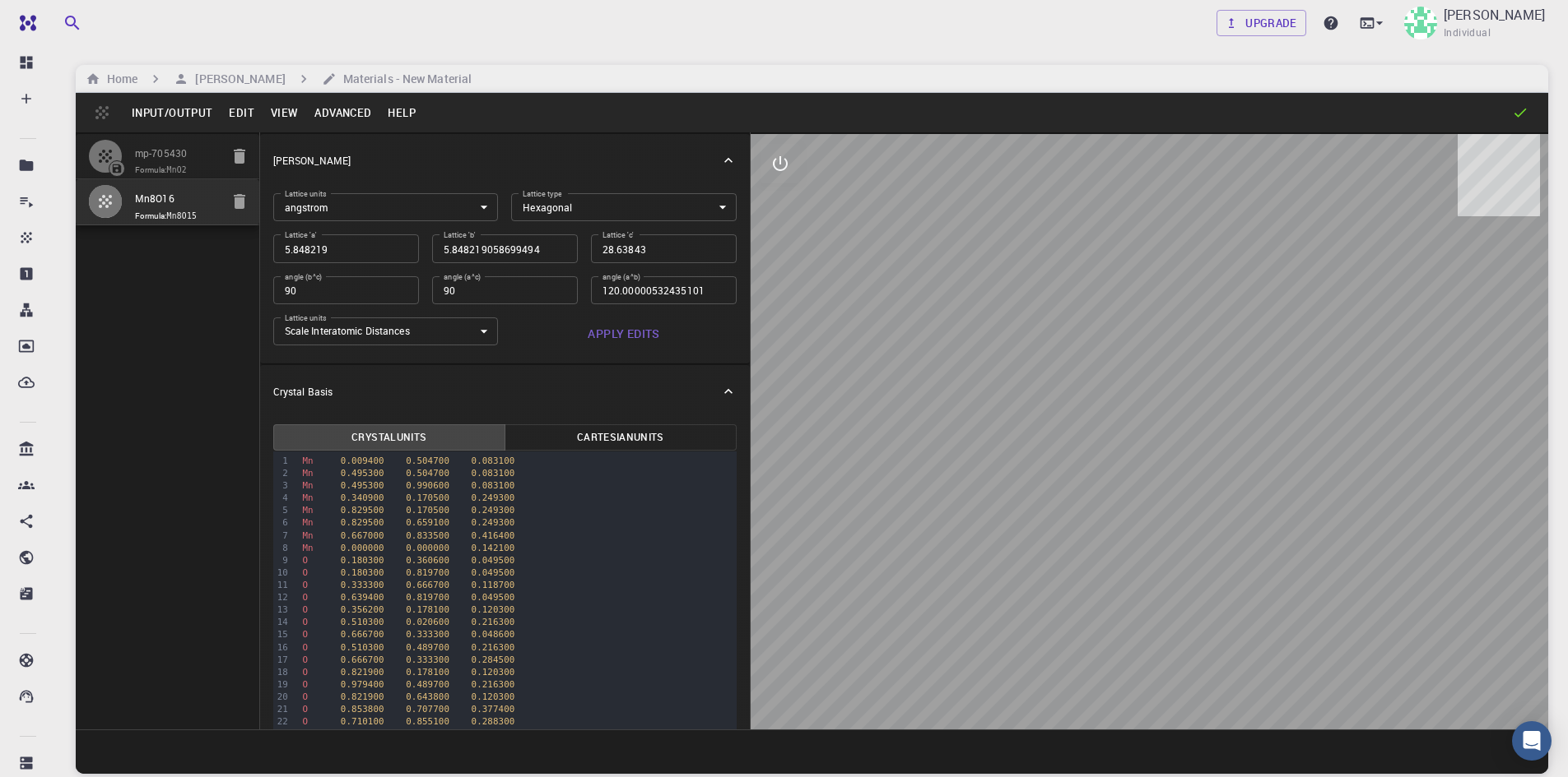
click at [598, 198] on body "Free Dashboard Create New Job New Material Create Material Upload File Import f…" at bounding box center [784, 451] width 1568 height 902
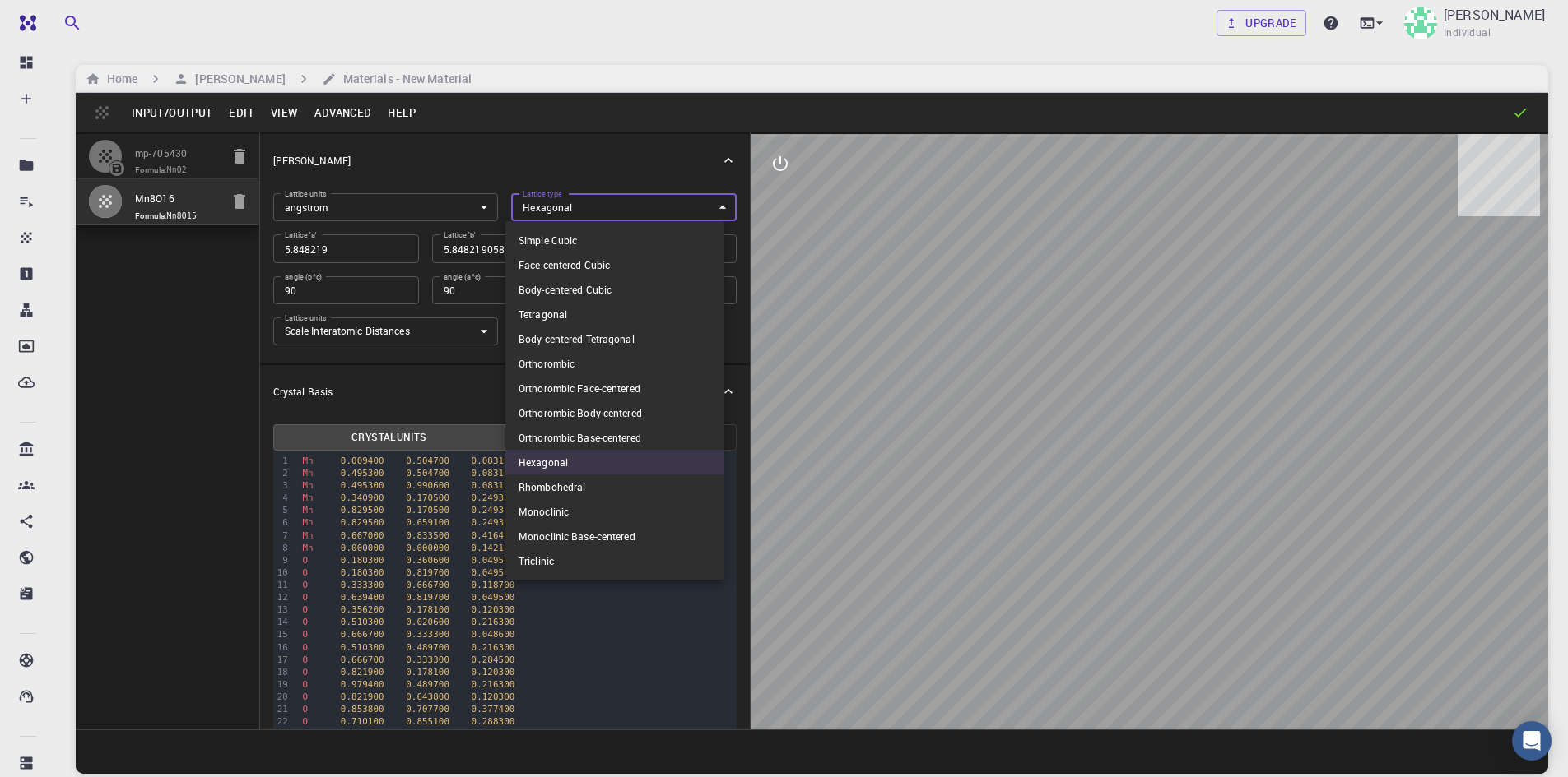
click at [598, 198] on div at bounding box center [784, 388] width 1568 height 777
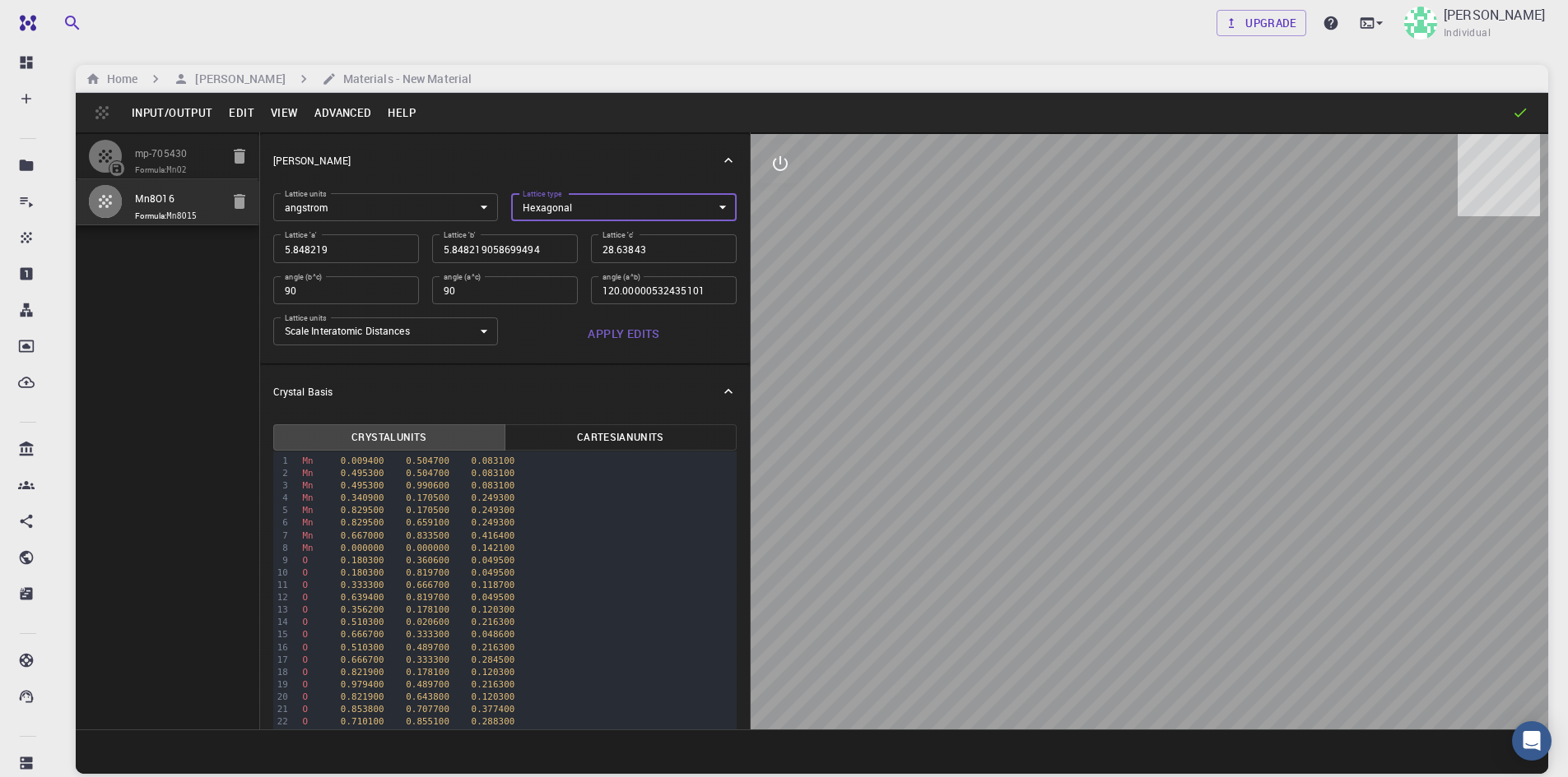
click at [311, 153] on p "[PERSON_NAME]" at bounding box center [312, 161] width 77 height 15
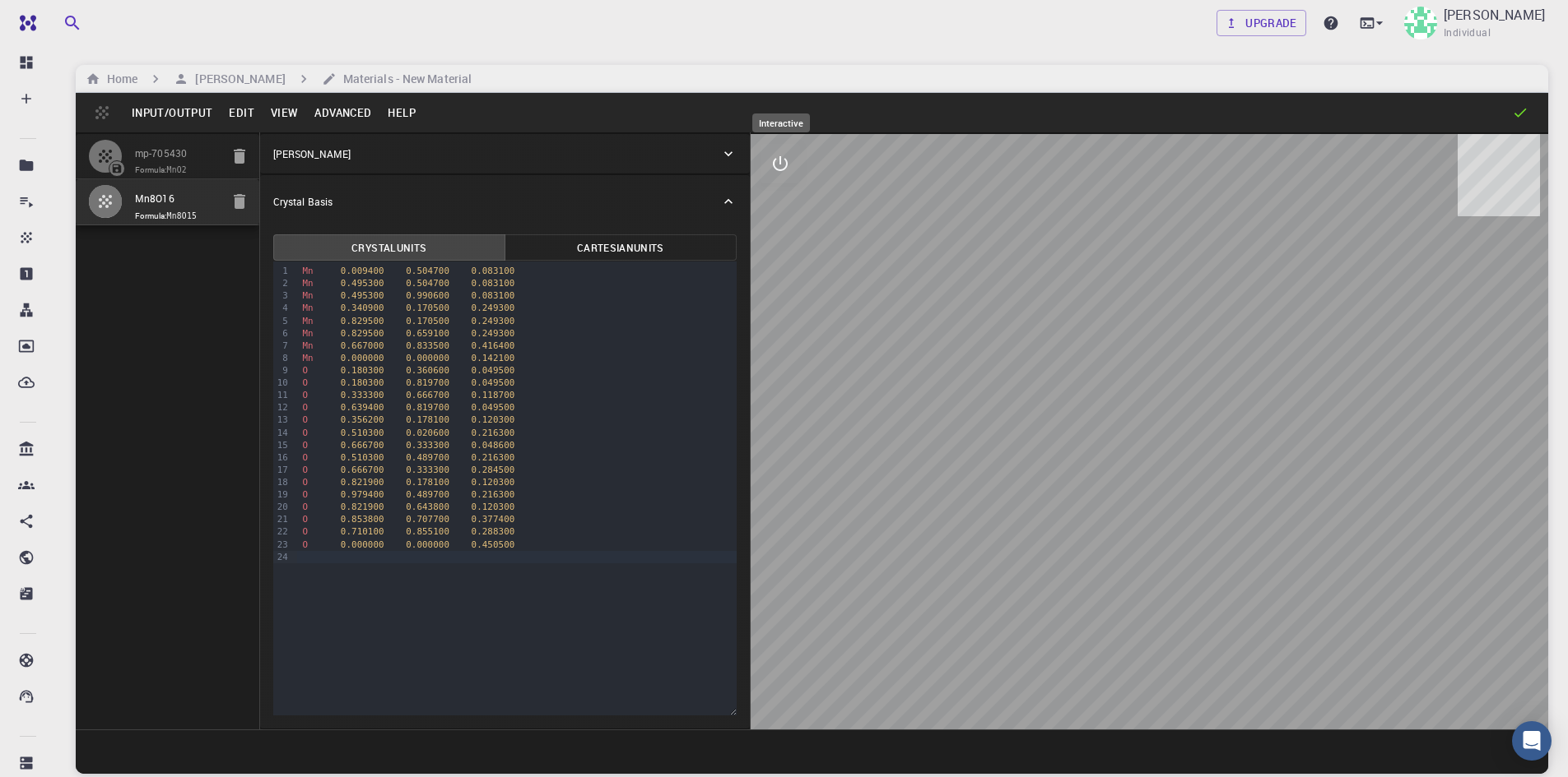
click at [780, 175] on button "interactive" at bounding box center [780, 164] width 40 height 40
click at [782, 318] on icon "export" at bounding box center [779, 321] width 20 height 20
click at [177, 197] on input "Mn8O16" at bounding box center [177, 199] width 85 height 19
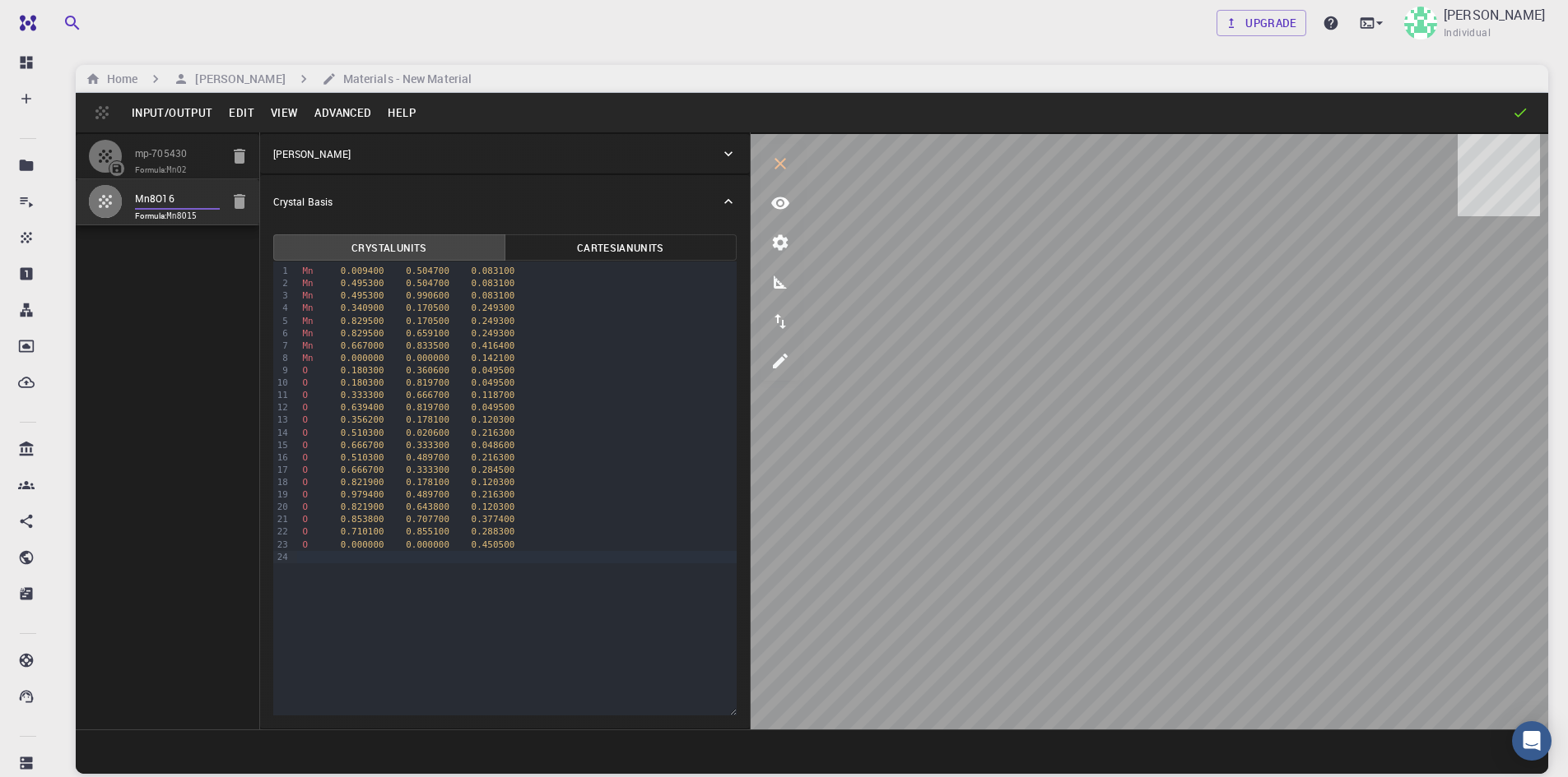
click at [177, 197] on input "Mn8O16" at bounding box center [177, 199] width 85 height 19
click at [193, 214] on code "Mn8O15" at bounding box center [182, 216] width 30 height 9
click at [193, 213] on code "Mn8O15" at bounding box center [182, 216] width 30 height 9
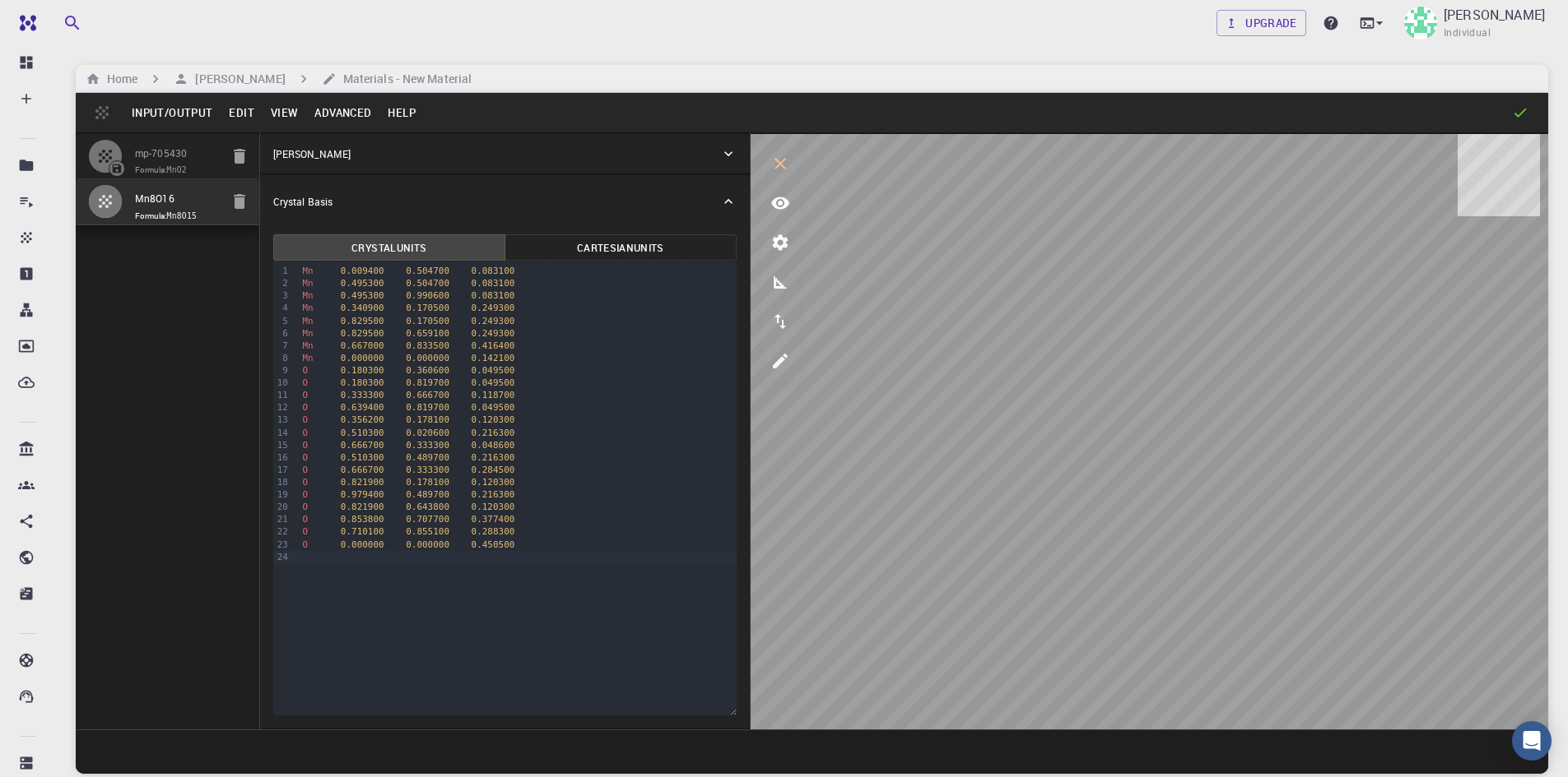
click at [200, 216] on span "Formula: Mn8O15" at bounding box center [177, 216] width 85 height 13
click at [200, 215] on span "Formula: Mn8O15" at bounding box center [177, 216] width 85 height 13
click at [185, 213] on code "Mn8O15" at bounding box center [182, 216] width 30 height 9
drag, startPoint x: 185, startPoint y: 213, endPoint x: 174, endPoint y: 232, distance: 22.0
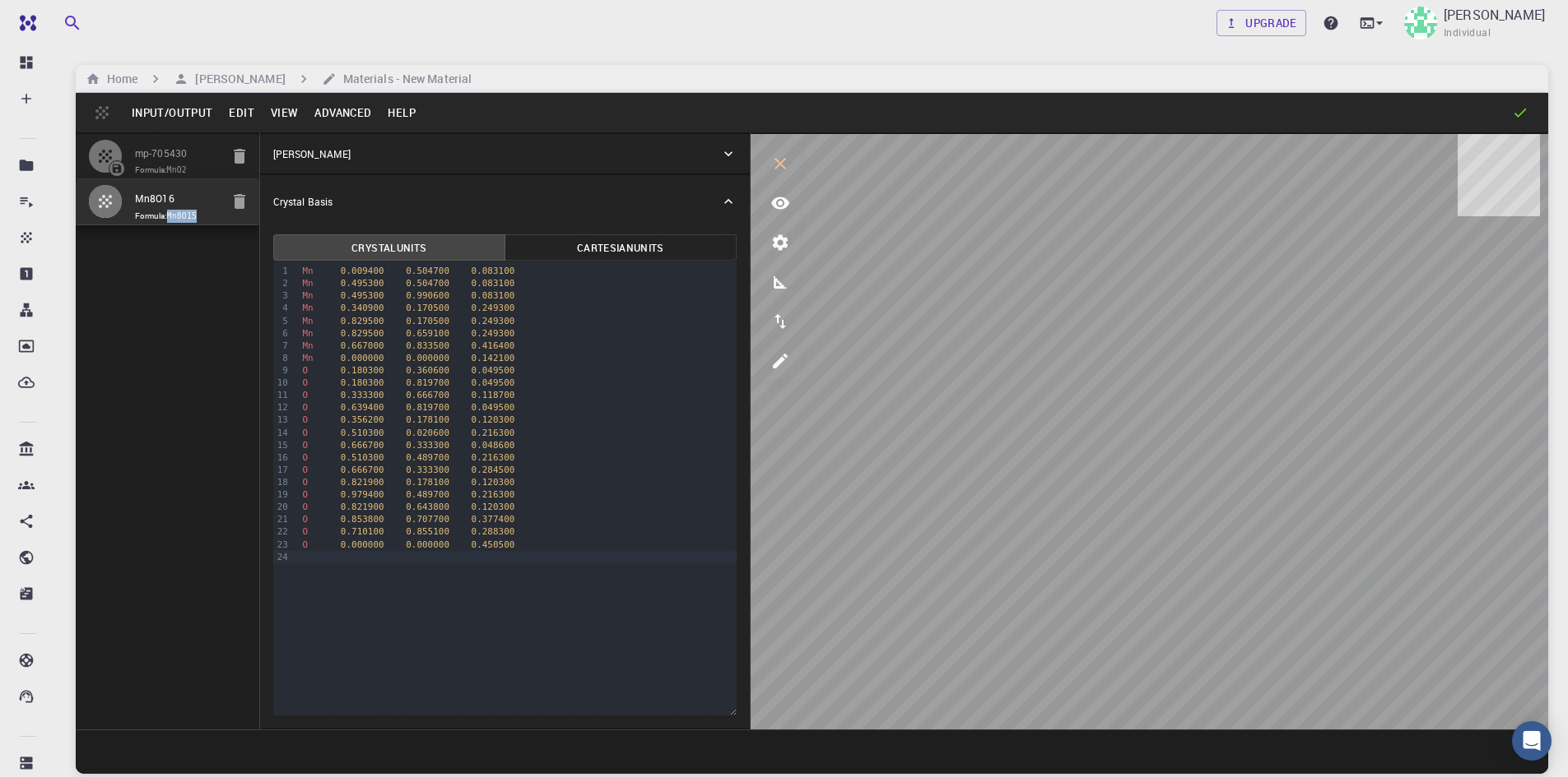
click at [174, 232] on div "mp-705430 Formula: MnO2 Mn8O16 Formula: Mn8O15" at bounding box center [168, 431] width 184 height 597
click at [164, 200] on input "Mn8O16" at bounding box center [177, 199] width 85 height 19
drag, startPoint x: 164, startPoint y: 200, endPoint x: 115, endPoint y: 198, distance: 49.0
click at [115, 198] on button "button" at bounding box center [105, 201] width 35 height 35
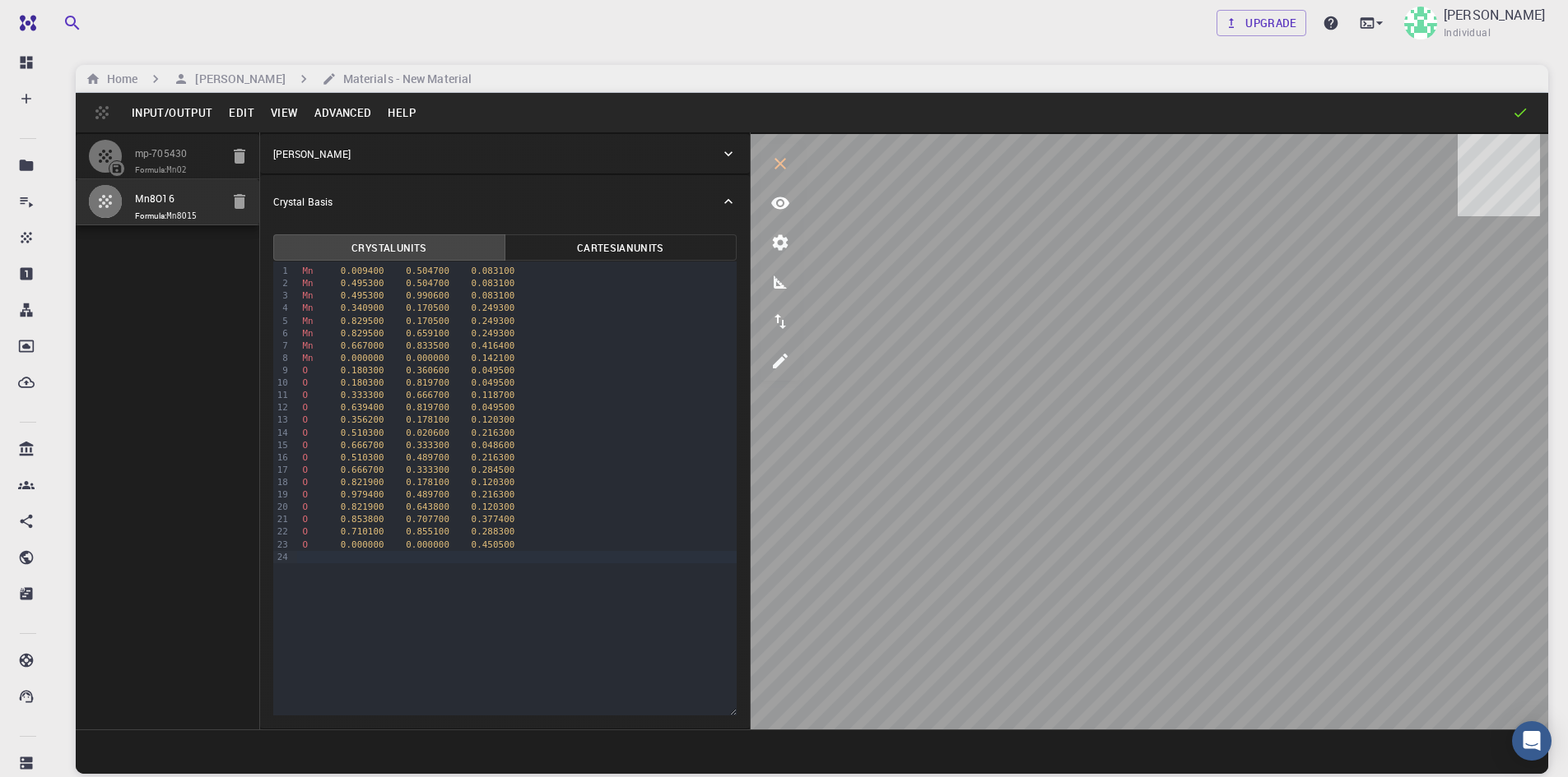
click at [115, 198] on button "button" at bounding box center [105, 201] width 35 height 35
click at [331, 282] on div "Mn 0.495300 0.504700 0.083100" at bounding box center [517, 283] width 439 height 12
click at [196, 215] on code "Mn8O15" at bounding box center [182, 216] width 30 height 9
click at [200, 215] on span "Formula: Mn8O15" at bounding box center [177, 216] width 85 height 13
click at [185, 215] on code "Mn8O15" at bounding box center [182, 216] width 30 height 9
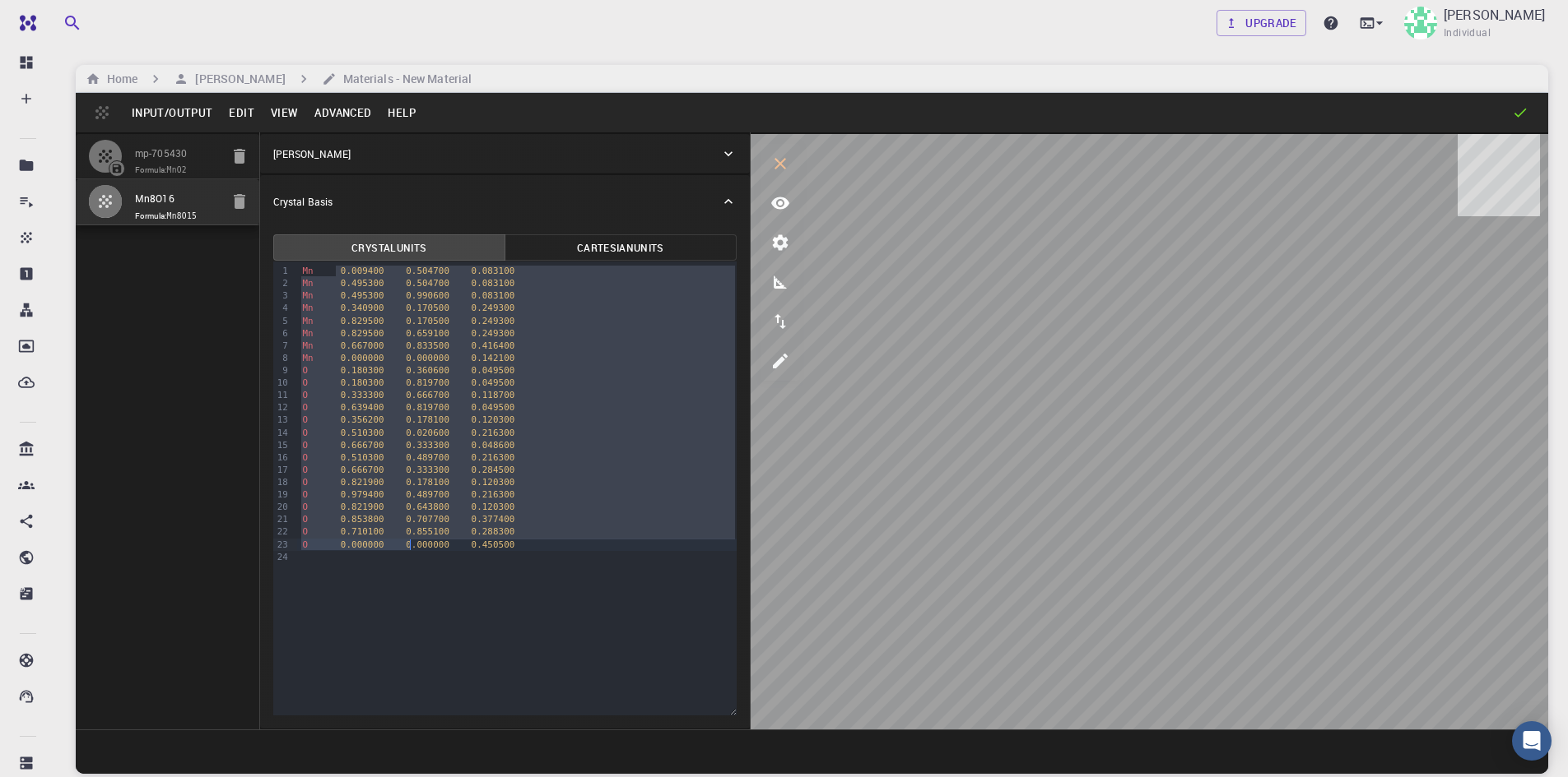
drag, startPoint x: 337, startPoint y: 266, endPoint x: 407, endPoint y: 554, distance: 296.4
click at [407, 553] on div "Mn 0.009400 0.504700 0.083100 Mn 0.495300 0.504700 0.083100 Mn 0.495300 0.99060…" at bounding box center [517, 414] width 439 height 305
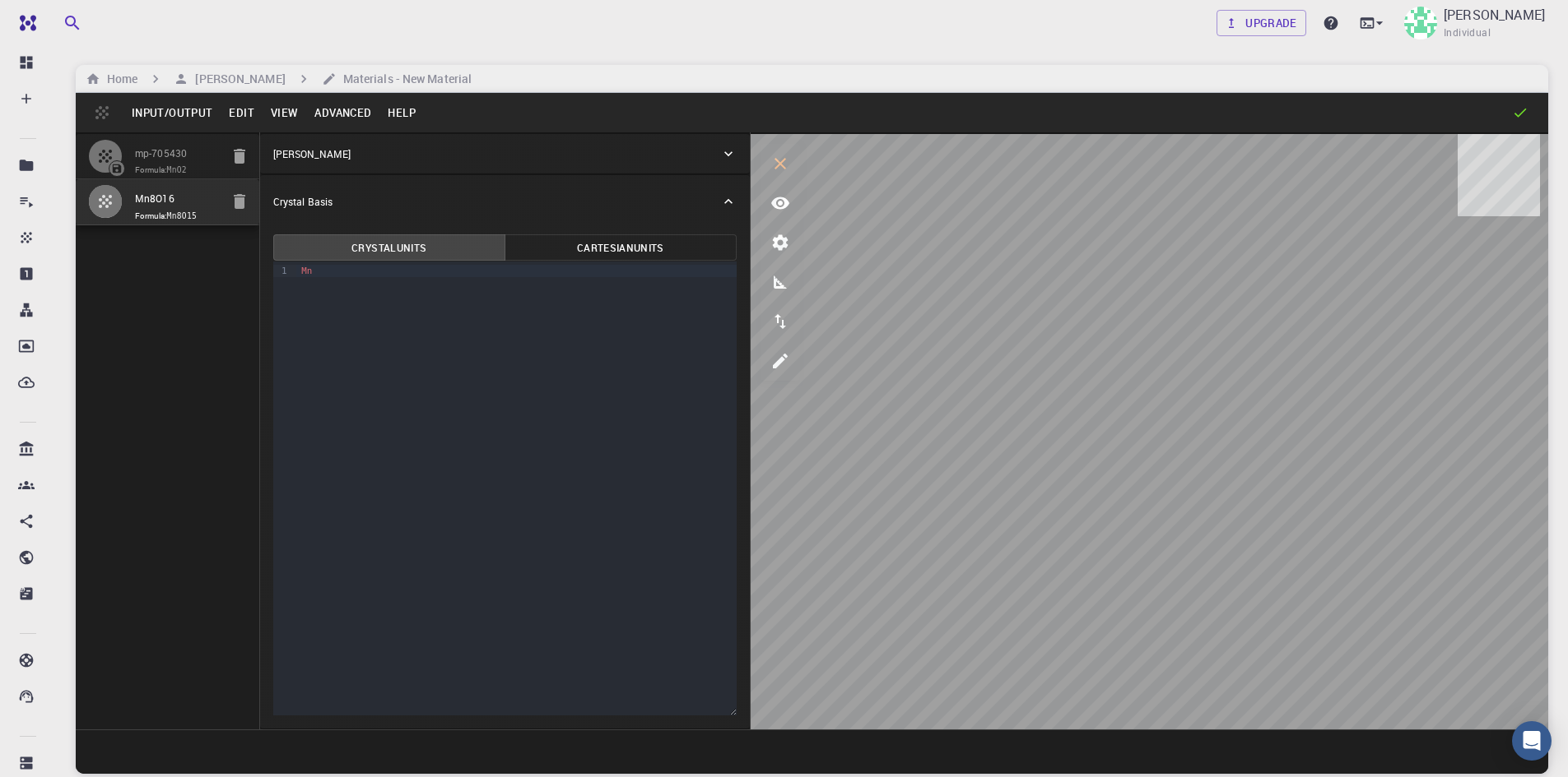
click at [320, 278] on div "Mn" at bounding box center [517, 271] width 440 height 12
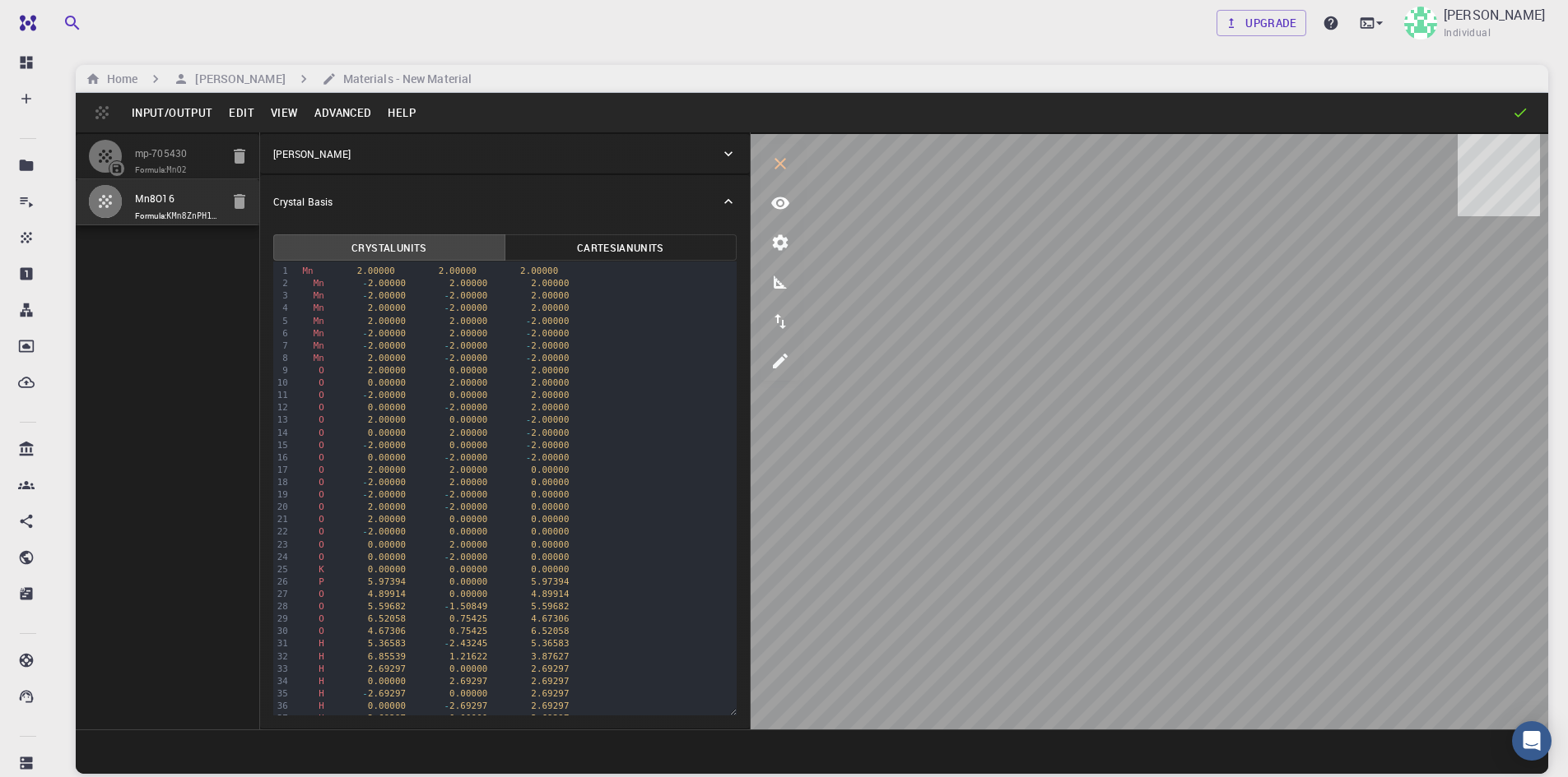
click at [297, 266] on div "Mn 2.00000 2.00000 2.00000" at bounding box center [517, 271] width 439 height 12
click at [671, 379] on div "O 0.00000 2.00000 2.00000" at bounding box center [517, 382] width 439 height 12
click at [239, 156] on icon "button" at bounding box center [239, 156] width 11 height 15
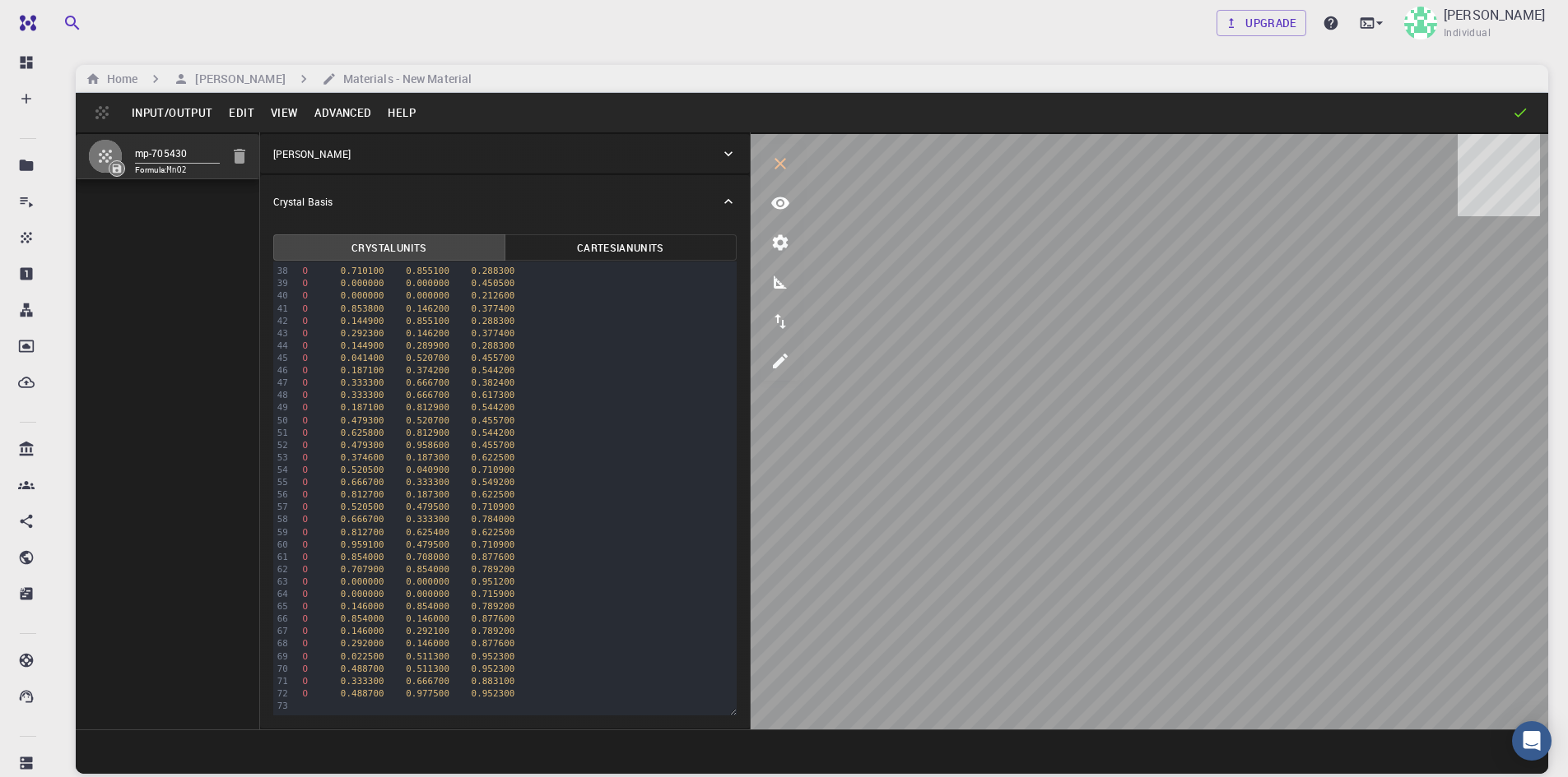
click at [252, 112] on button "Edit" at bounding box center [241, 113] width 42 height 26
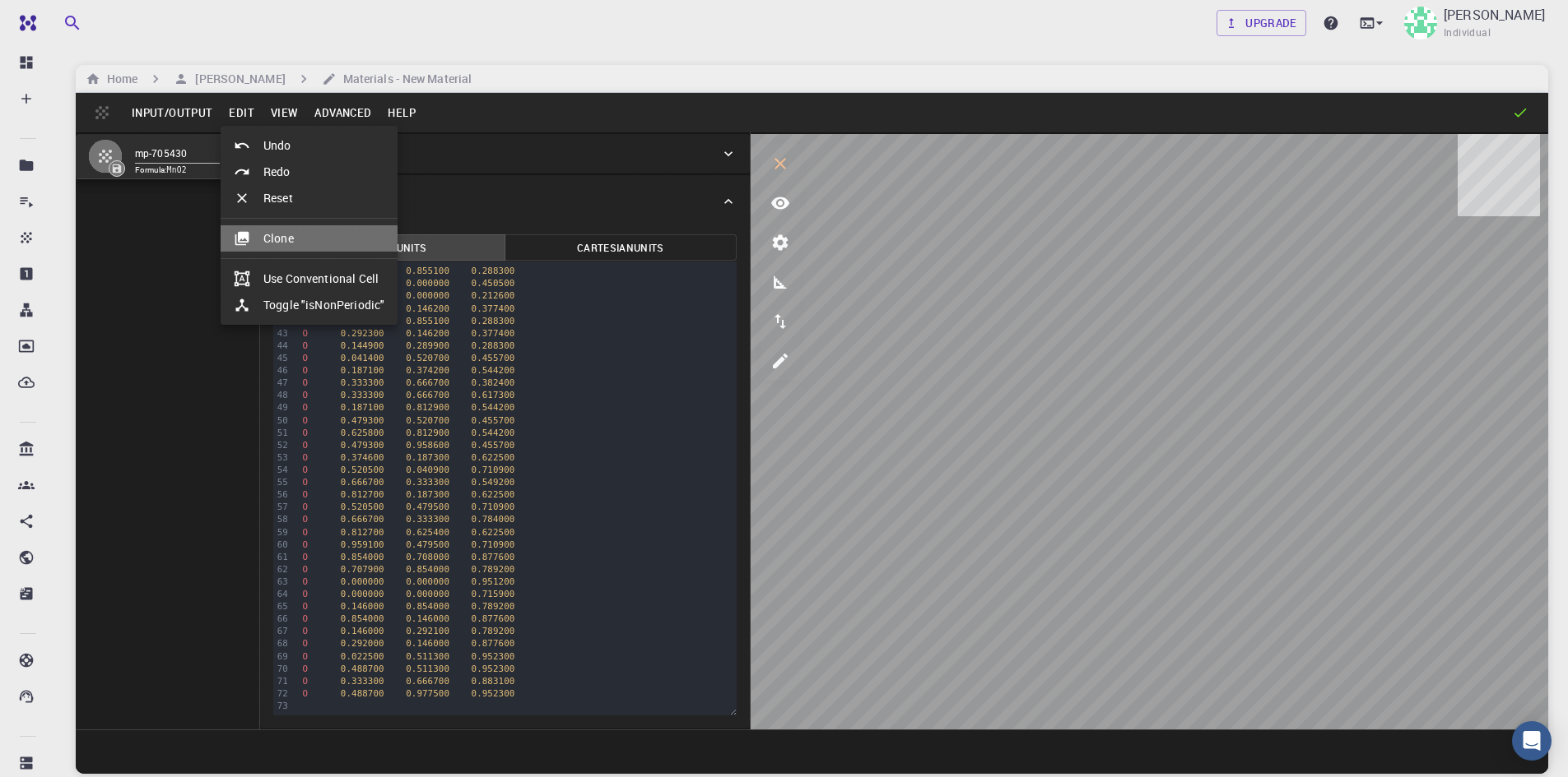
click at [277, 232] on li "Clone" at bounding box center [309, 239] width 177 height 26
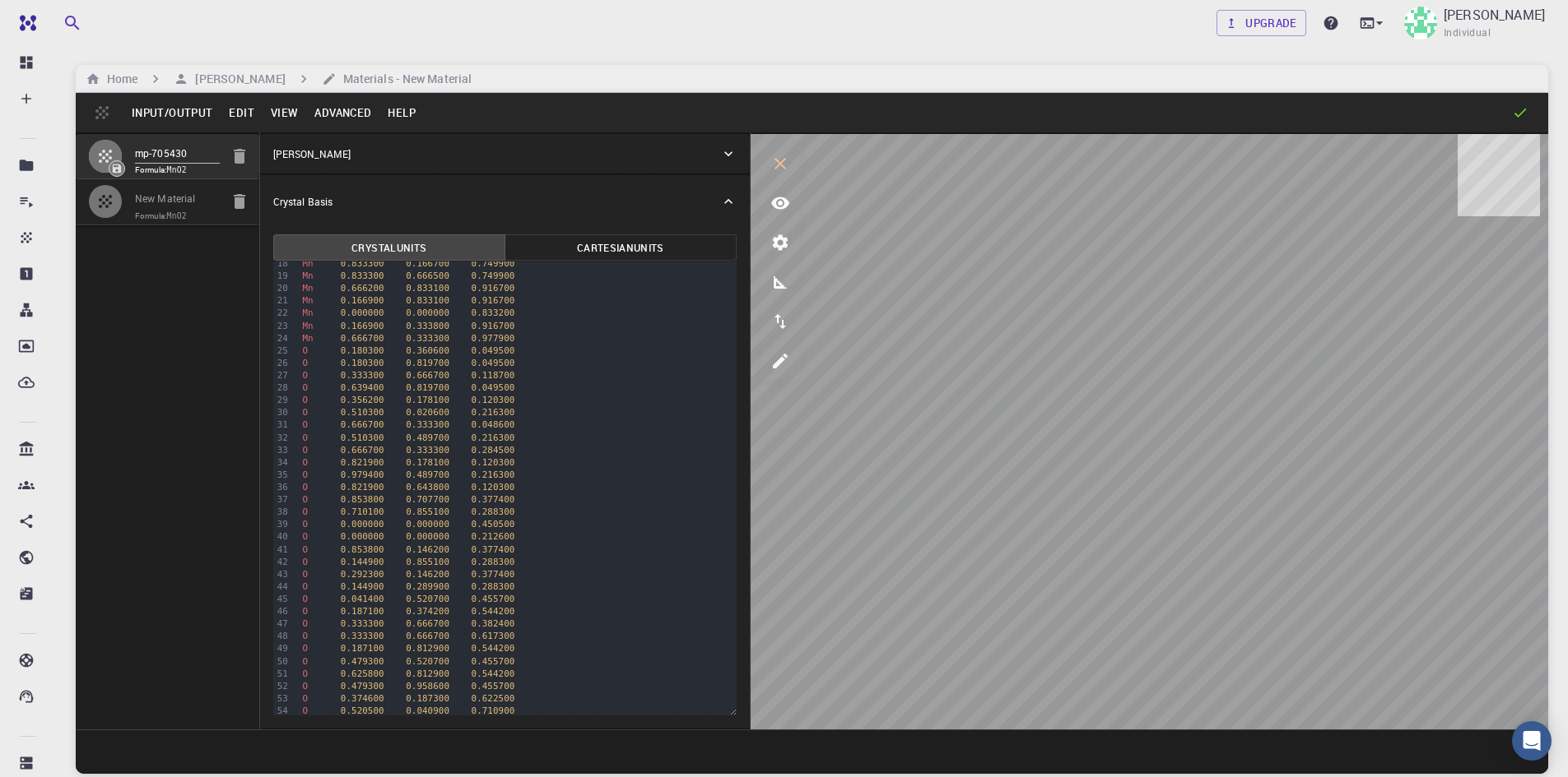
scroll to position [213, 0]
click at [334, 276] on div "Mn 0.833300 0.666500 0.749900" at bounding box center [517, 281] width 439 height 12
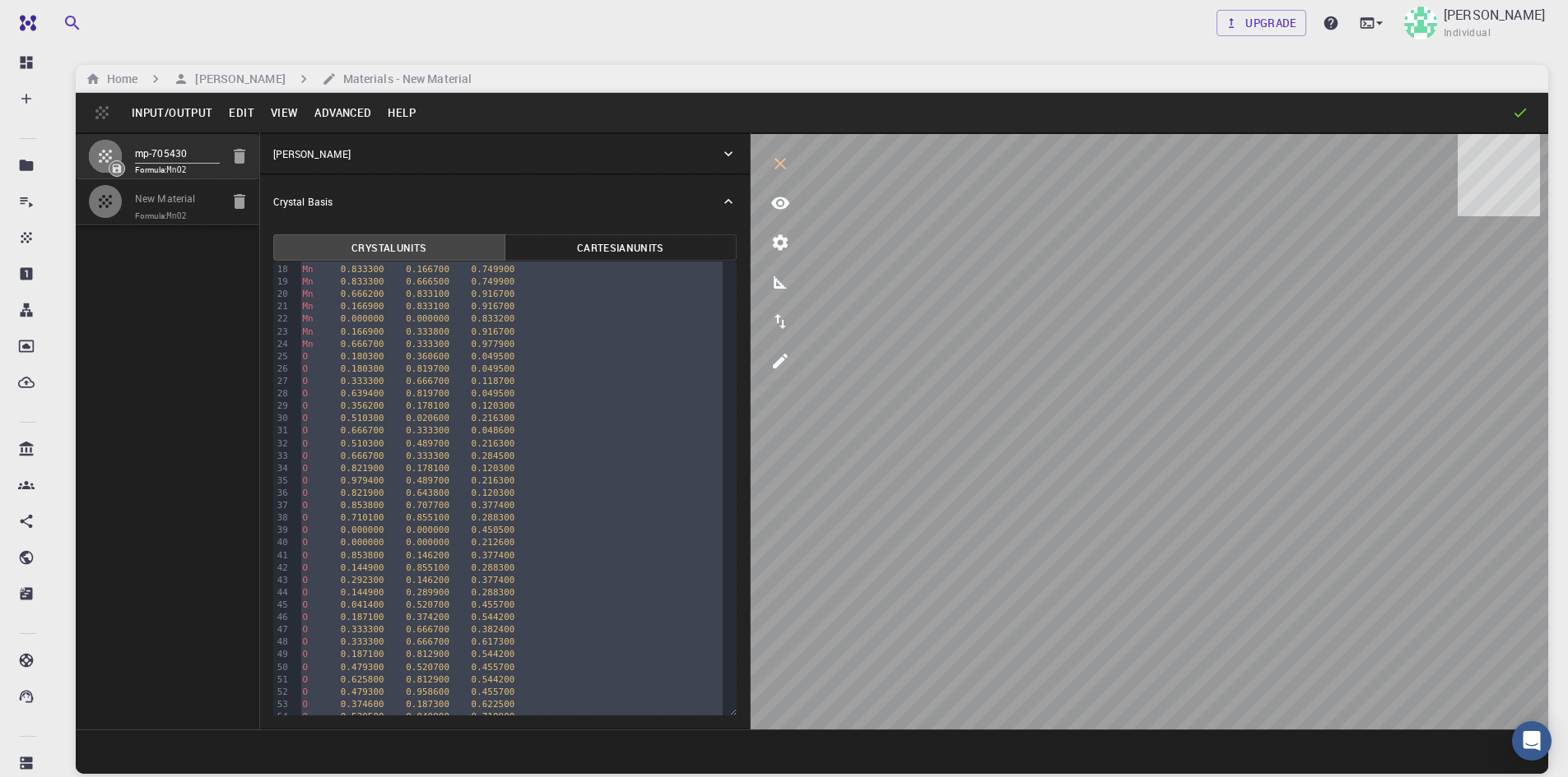
scroll to position [0, 0]
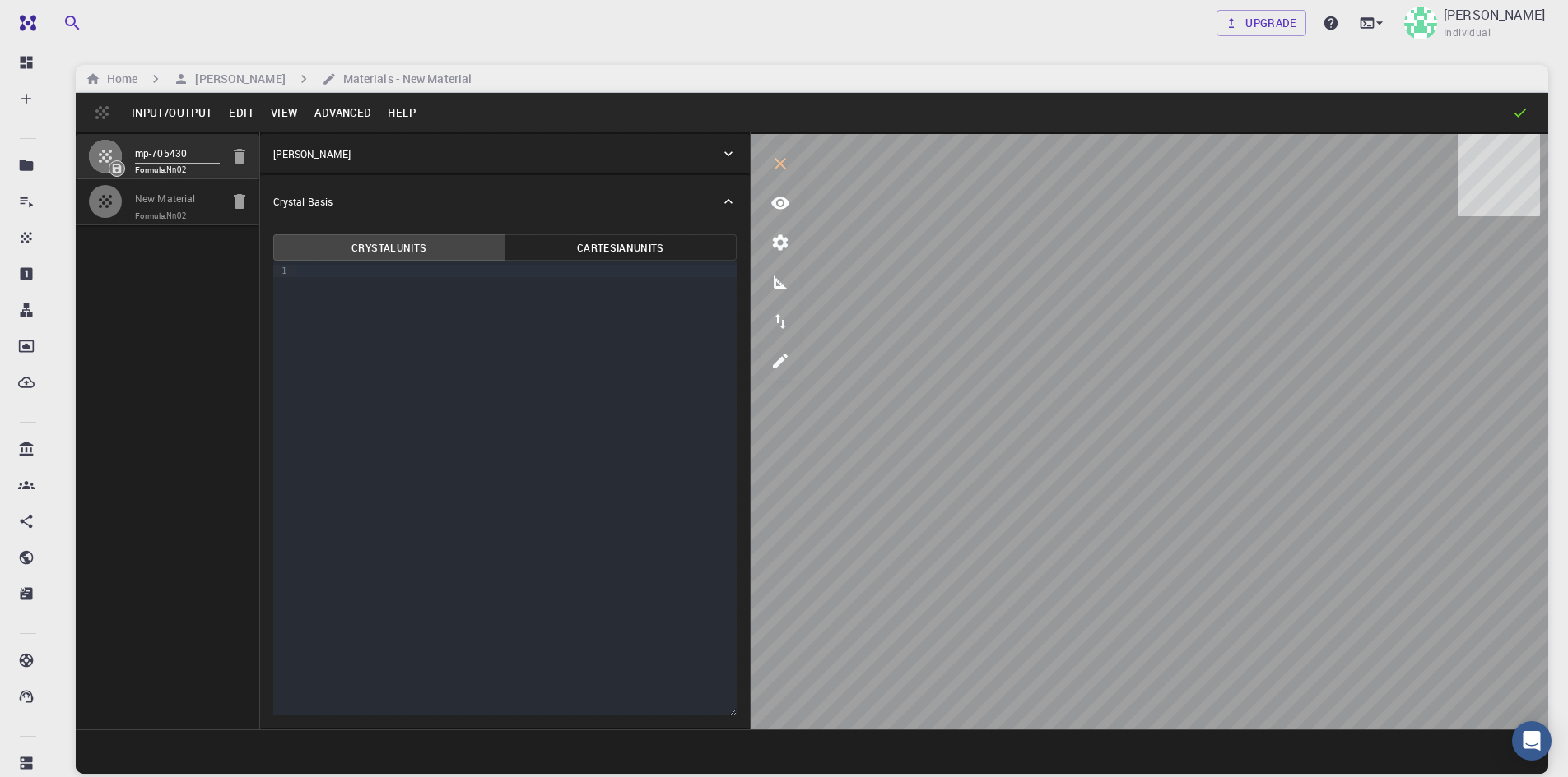
click at [290, 268] on div at bounding box center [294, 271] width 8 height 12
click at [295, 269] on div at bounding box center [294, 271] width 8 height 12
click at [296, 274] on div "9 1 ›" at bounding box center [504, 488] width 463 height 454
click at [297, 274] on div at bounding box center [517, 271] width 440 height 12
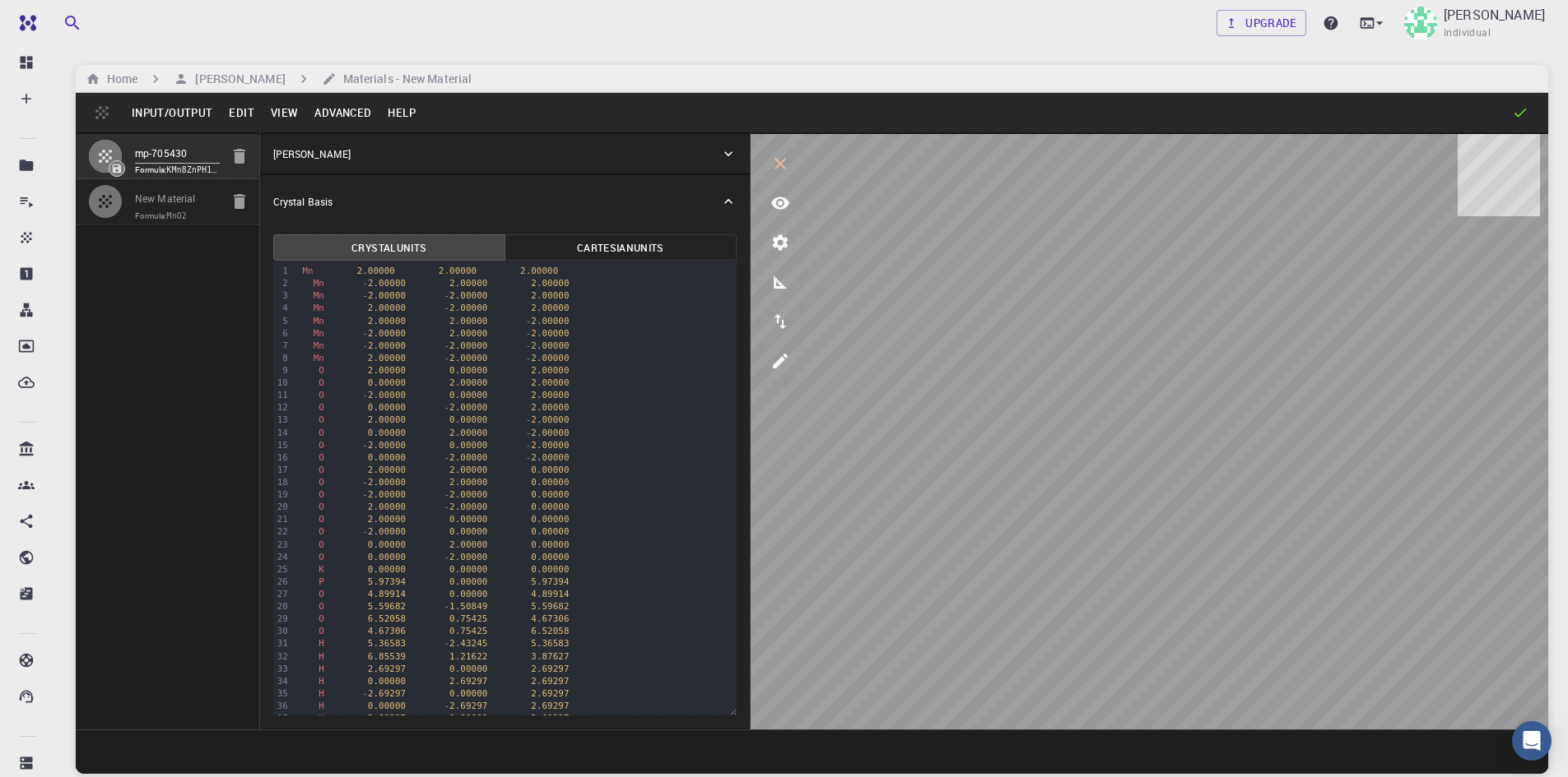
click at [297, 269] on div "Mn 2.00000 2.00000 2.00000" at bounding box center [517, 271] width 439 height 12
click at [650, 397] on div "O - 2.00000 0.00000 2.00000" at bounding box center [517, 395] width 439 height 12
click at [794, 164] on button "interactive" at bounding box center [780, 164] width 40 height 40
click at [332, 156] on p "[PERSON_NAME]" at bounding box center [312, 154] width 77 height 15
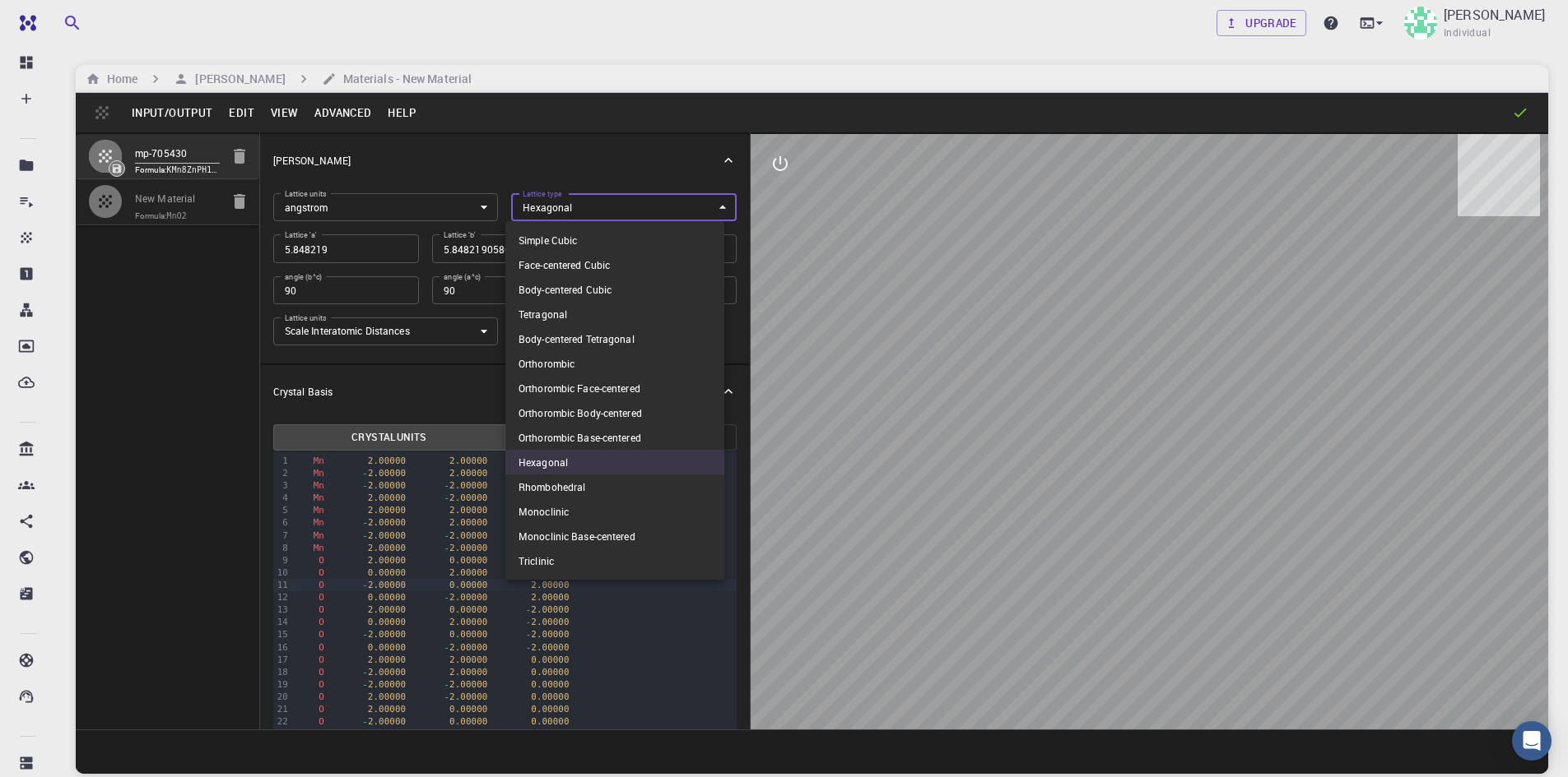
click at [707, 206] on body "Free Dashboard Create New Job New Material Create Material Upload File Import f…" at bounding box center [784, 451] width 1568 height 902
click at [659, 280] on li "Body-centered Cubic" at bounding box center [615, 290] width 219 height 24
type input "BCC"
type input "5.848219"
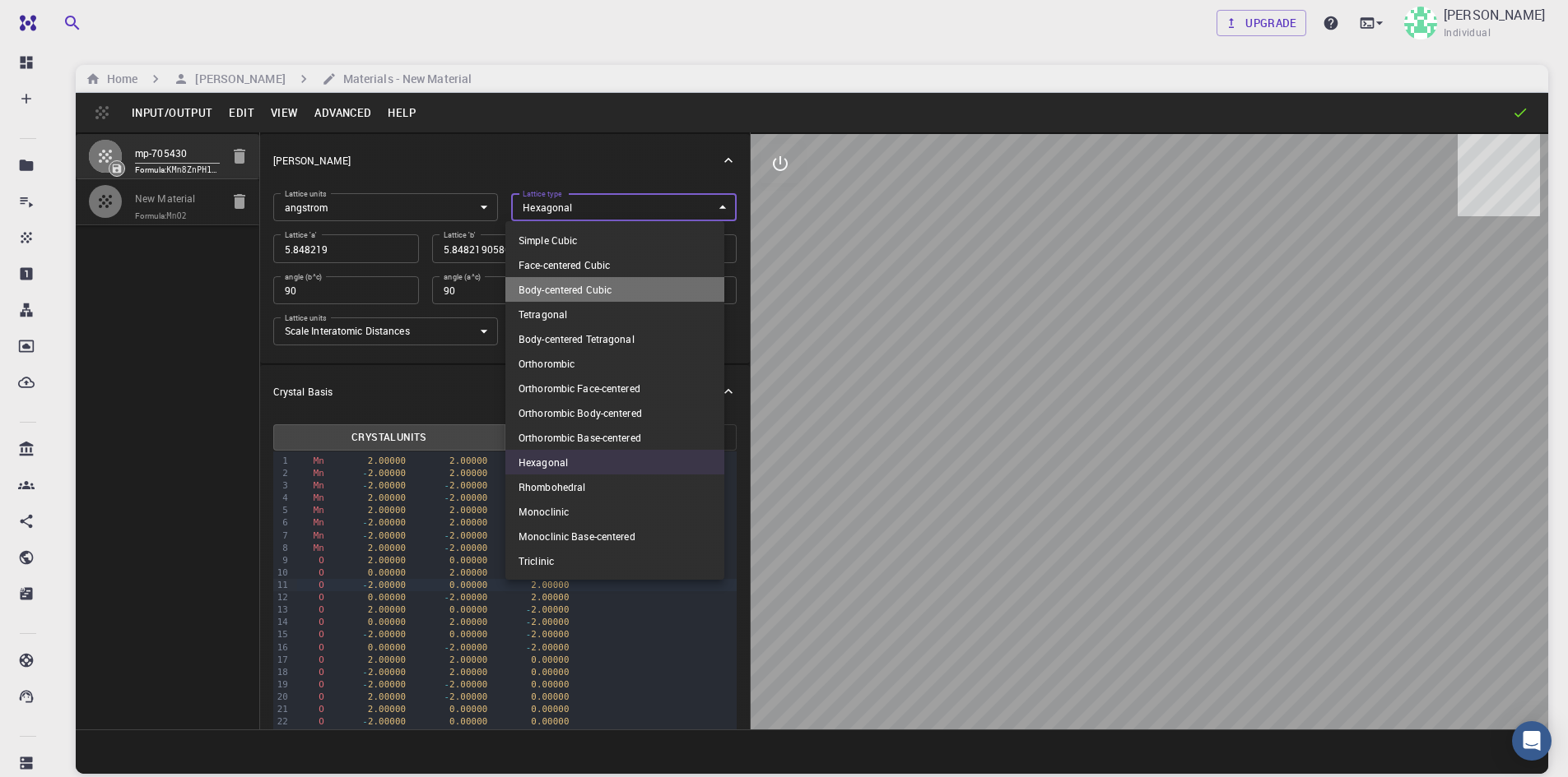
type input "109.471220634"
click at [700, 199] on body "Free Dashboard Create New Job New Material Create Material Upload File Import f…" at bounding box center [784, 451] width 1568 height 902
click at [660, 230] on li "Simple Cubic" at bounding box center [615, 240] width 219 height 24
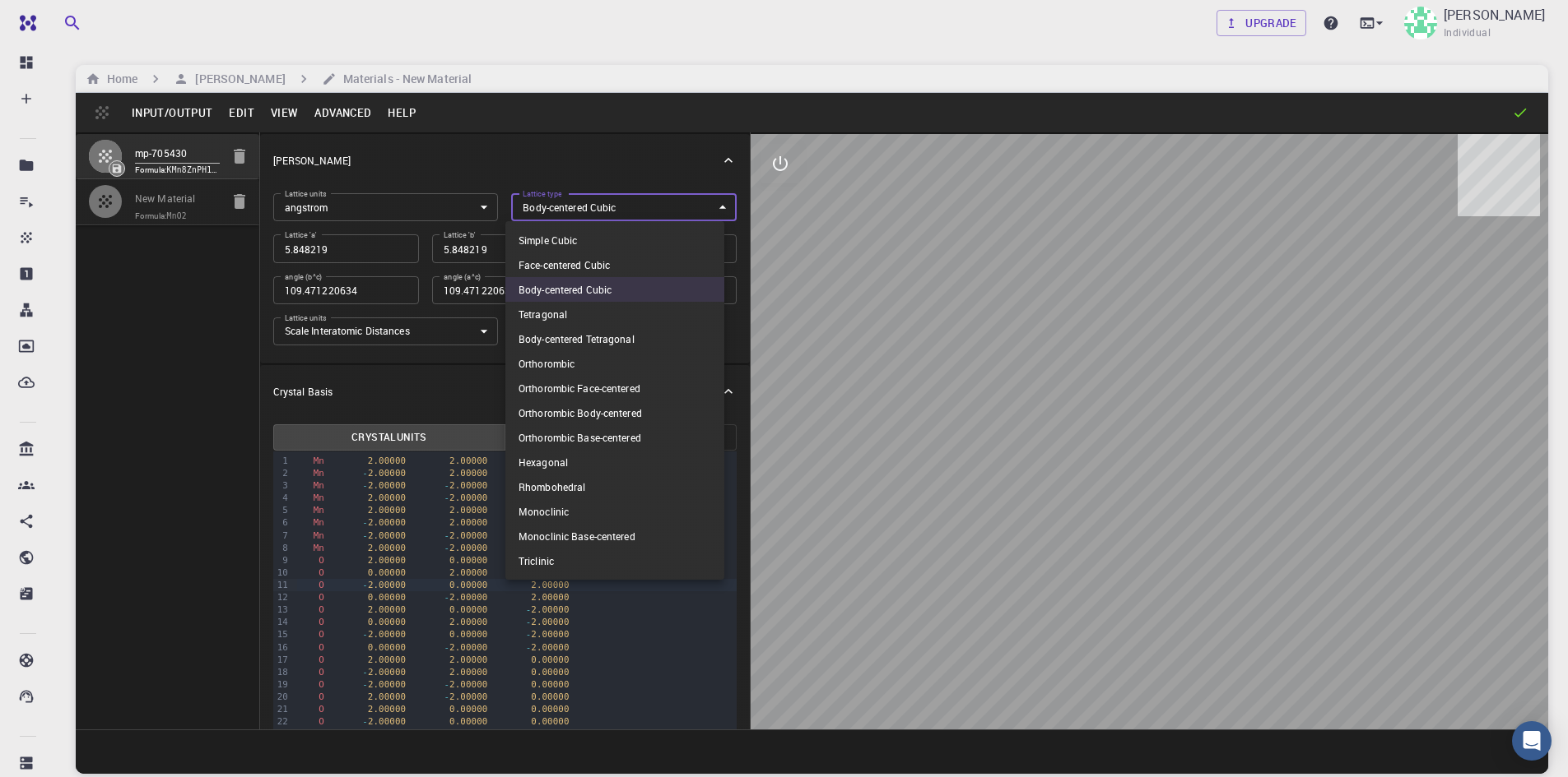
type input "CUB"
type input "90"
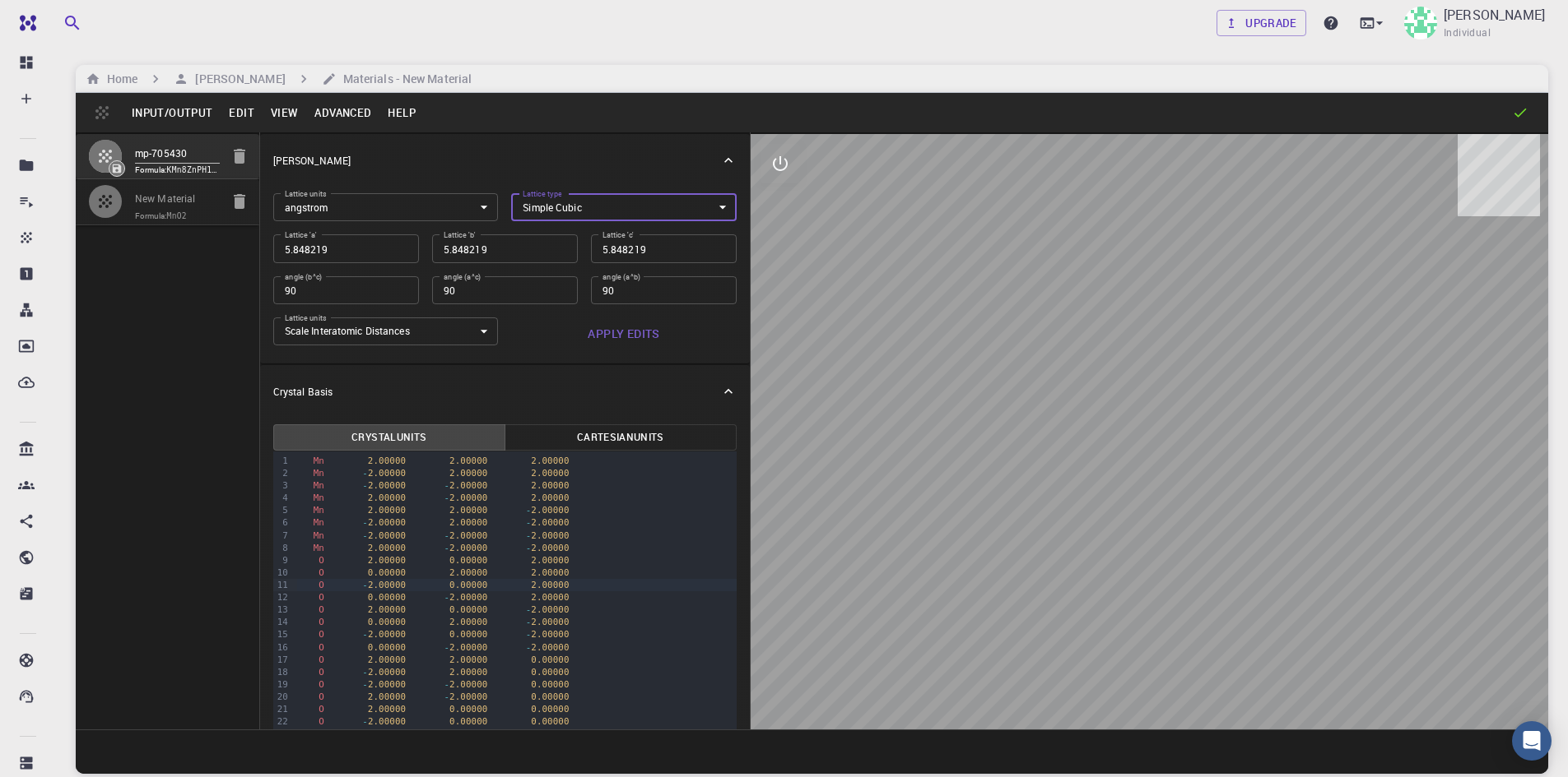
click at [706, 198] on body "Free Dashboard Create New Job New Material Create Material Upload File Import f…" at bounding box center [784, 451] width 1568 height 902
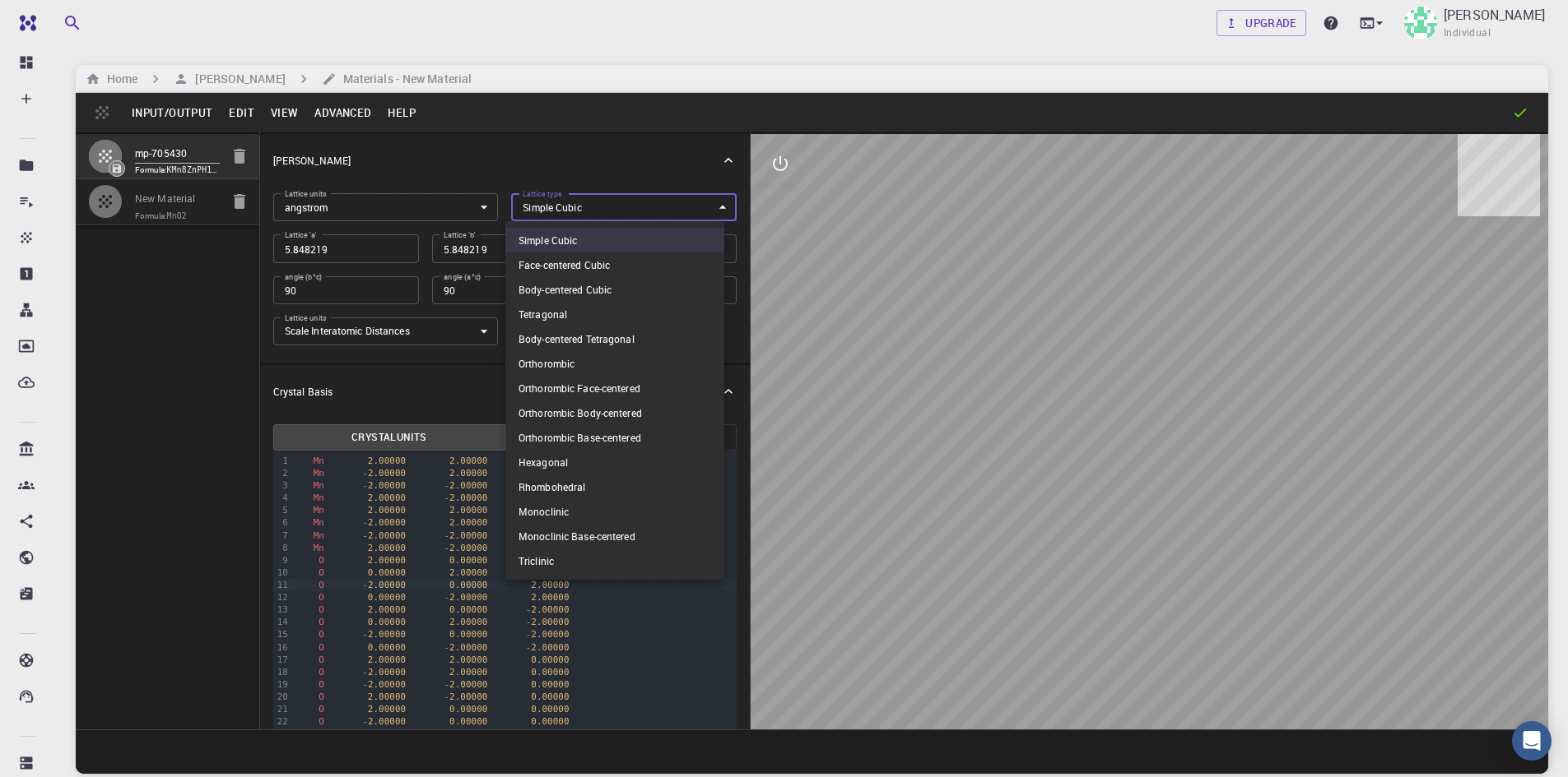
click at [685, 272] on li "Face-centered Cubic" at bounding box center [615, 264] width 219 height 24
type input "FCC"
type input "60"
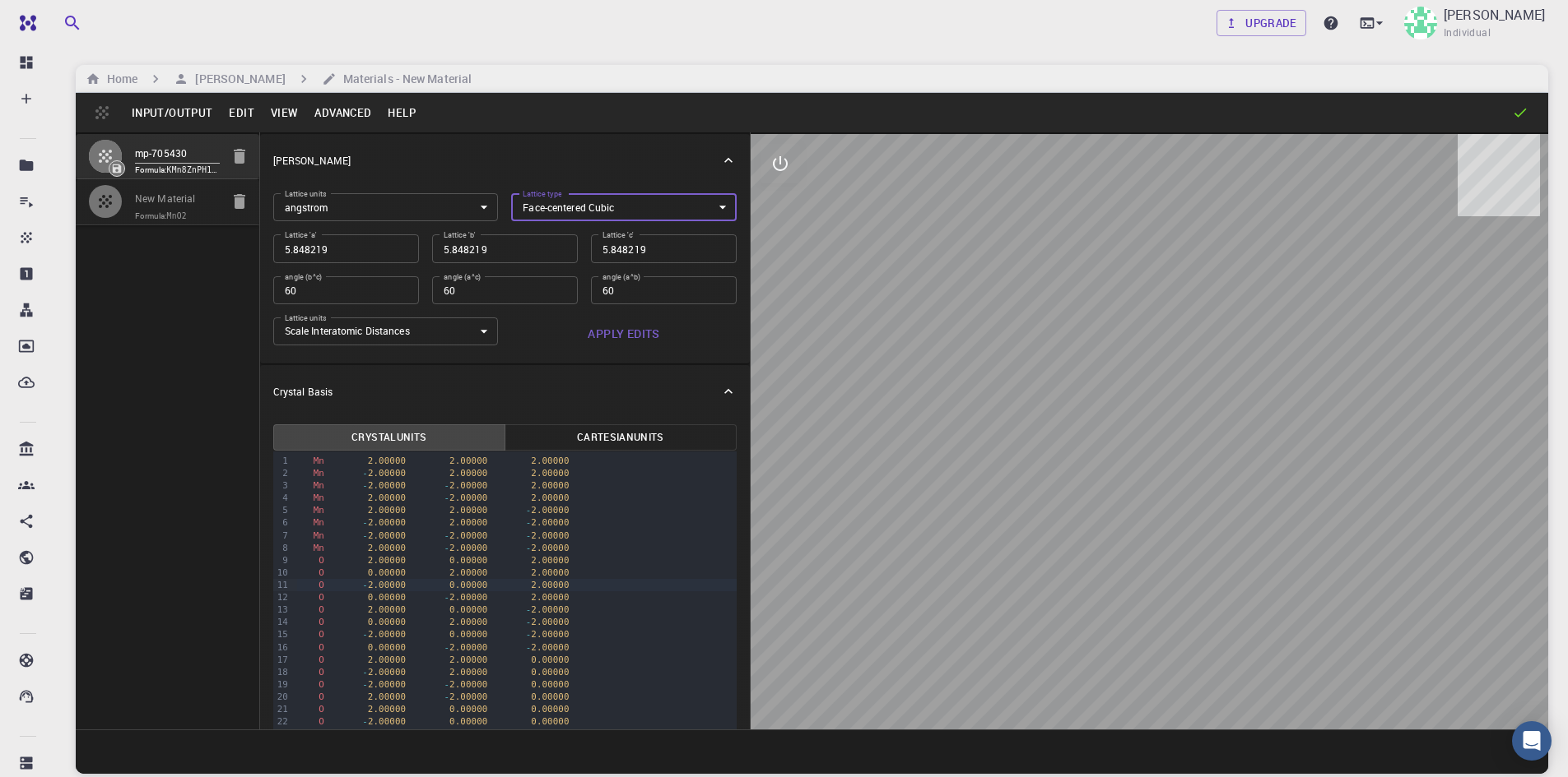
click at [712, 205] on body "Free Dashboard Create New Job New Material Create Material Upload File Import f…" at bounding box center [784, 451] width 1568 height 902
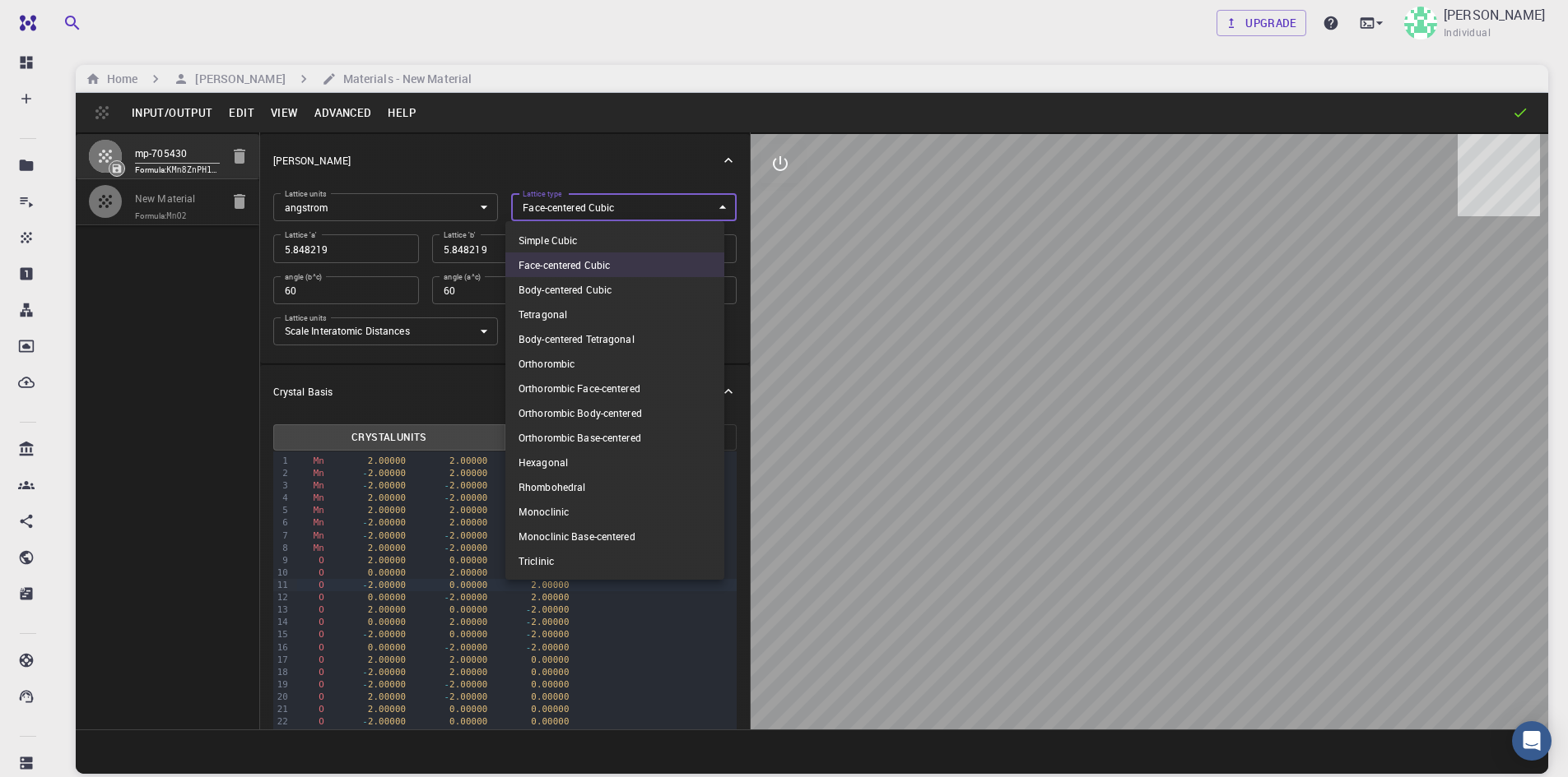
click at [592, 469] on li "Hexagonal" at bounding box center [615, 462] width 219 height 24
type input "HEX"
type input "90"
type input "120"
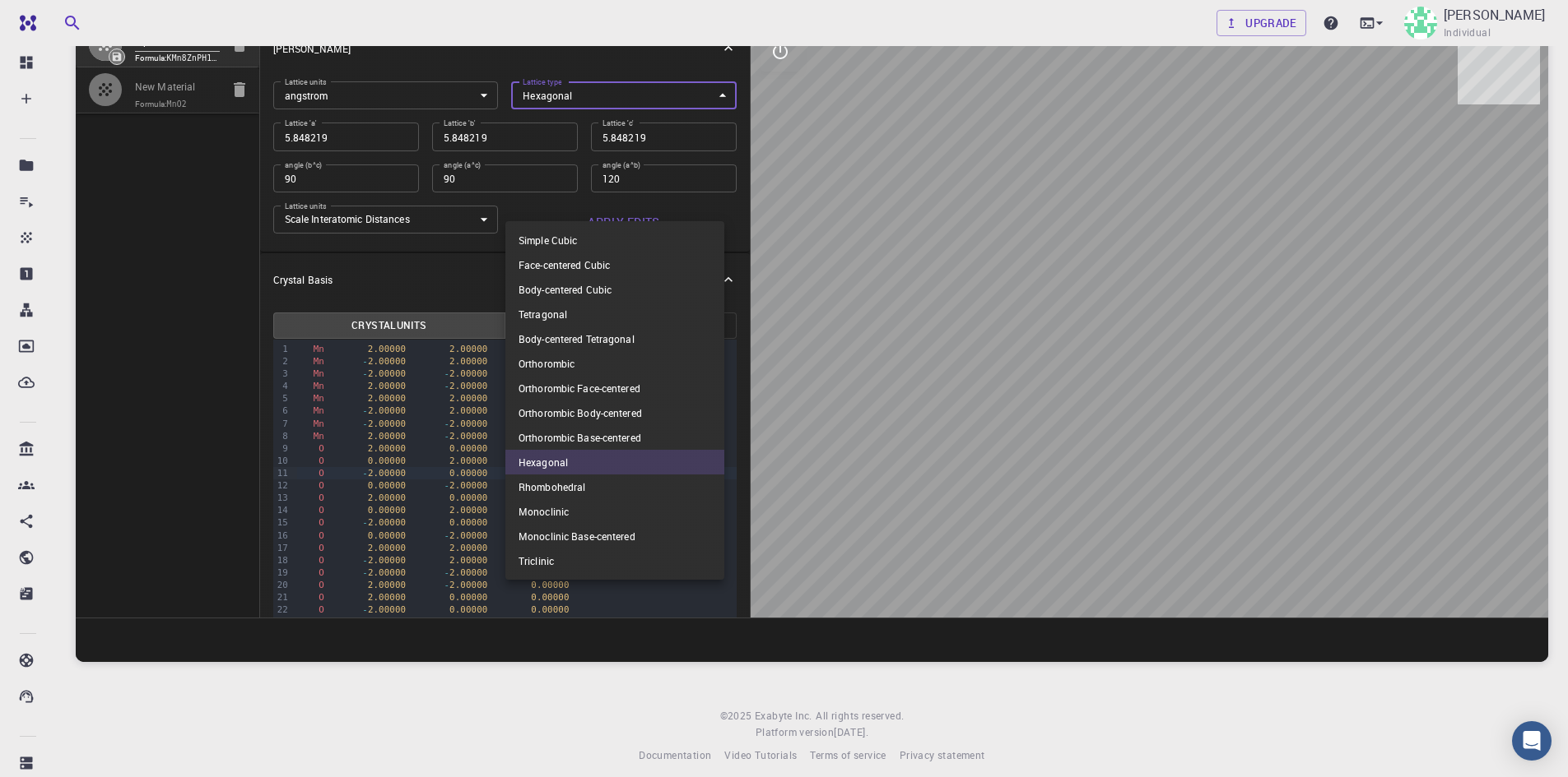
scroll to position [125, 0]
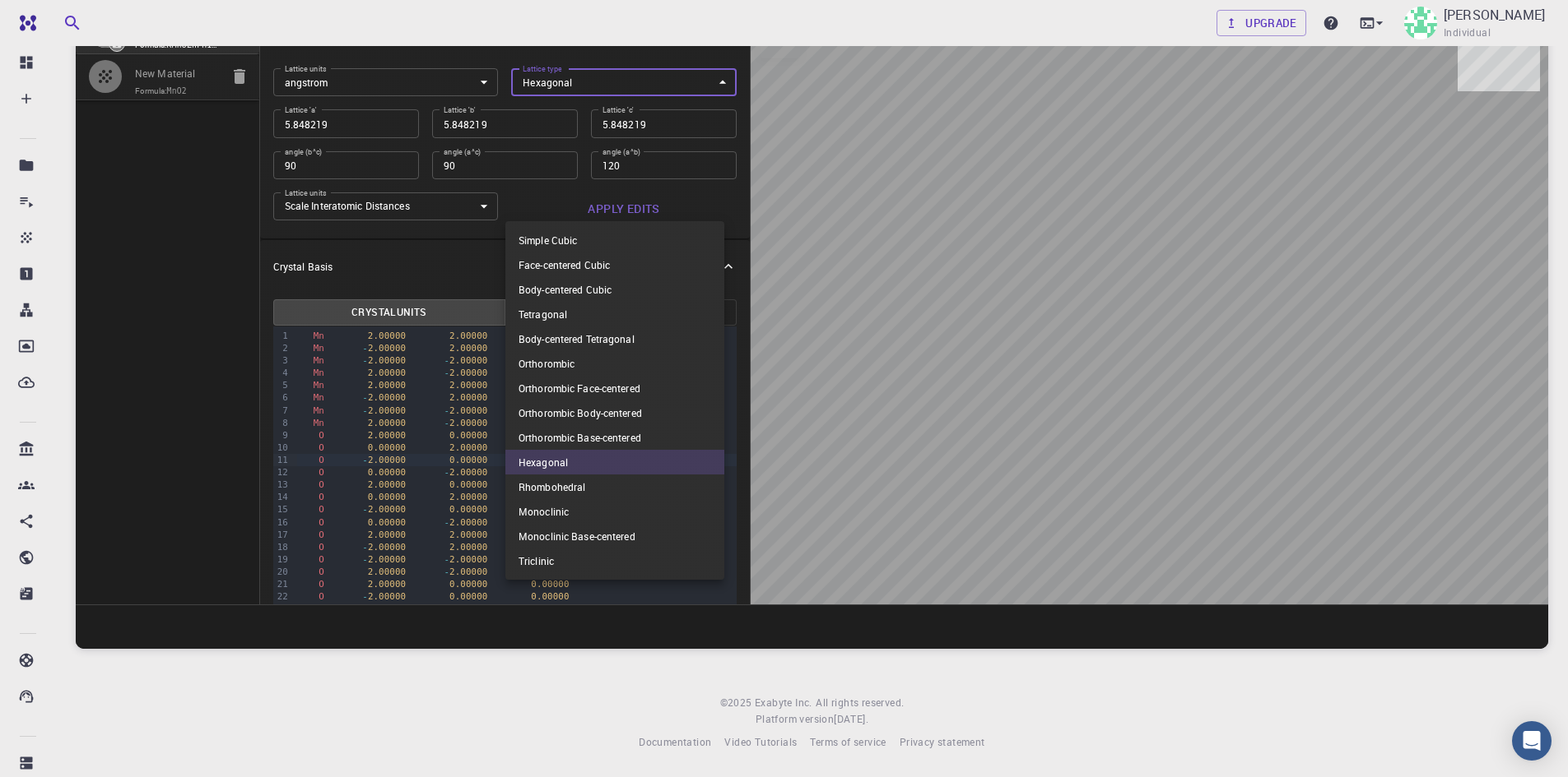
drag, startPoint x: 900, startPoint y: 119, endPoint x: 835, endPoint y: 150, distance: 72.0
click at [896, 121] on div at bounding box center [784, 388] width 1568 height 777
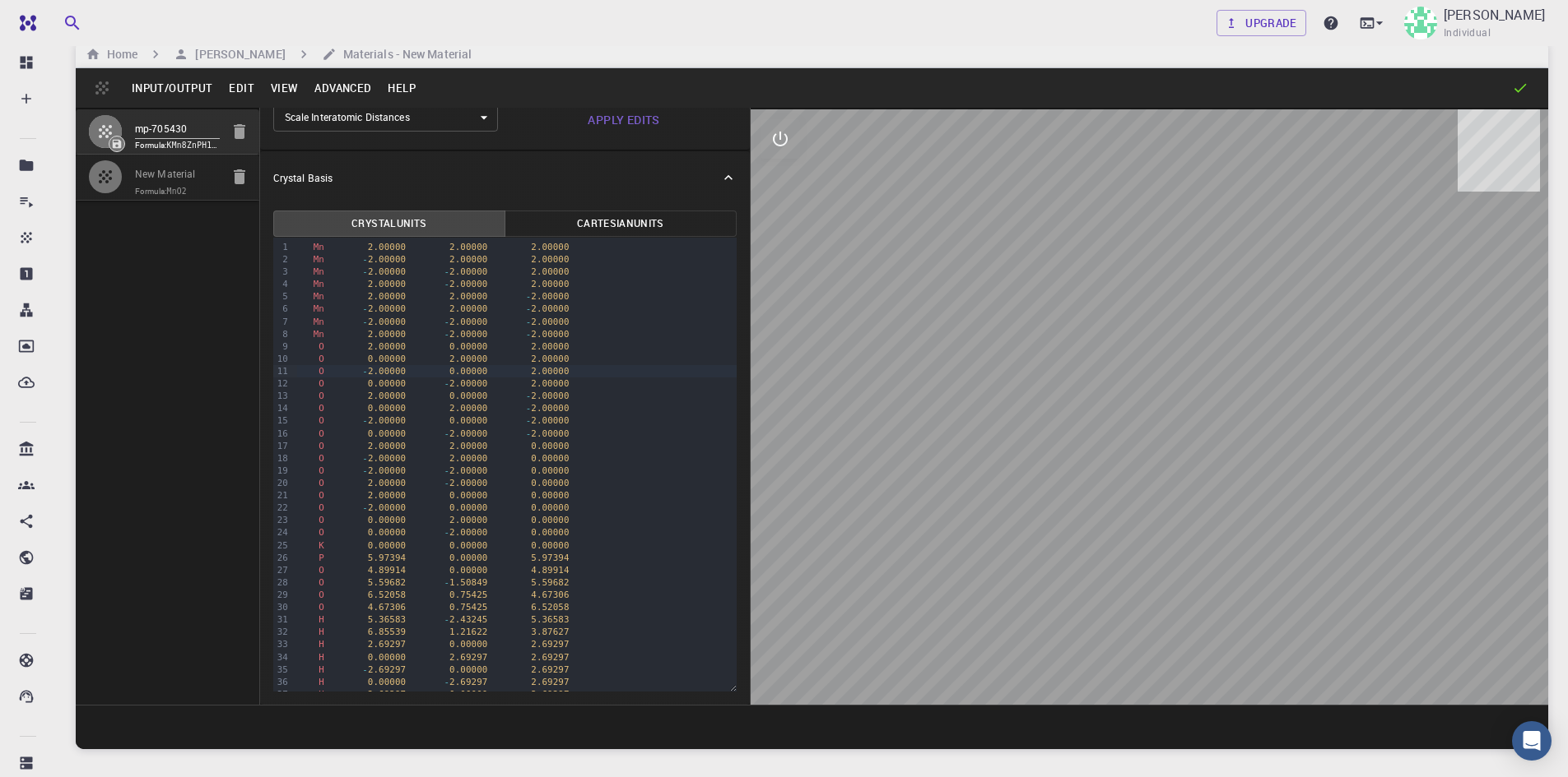
scroll to position [0, 0]
